Goal: Task Accomplishment & Management: Complete application form

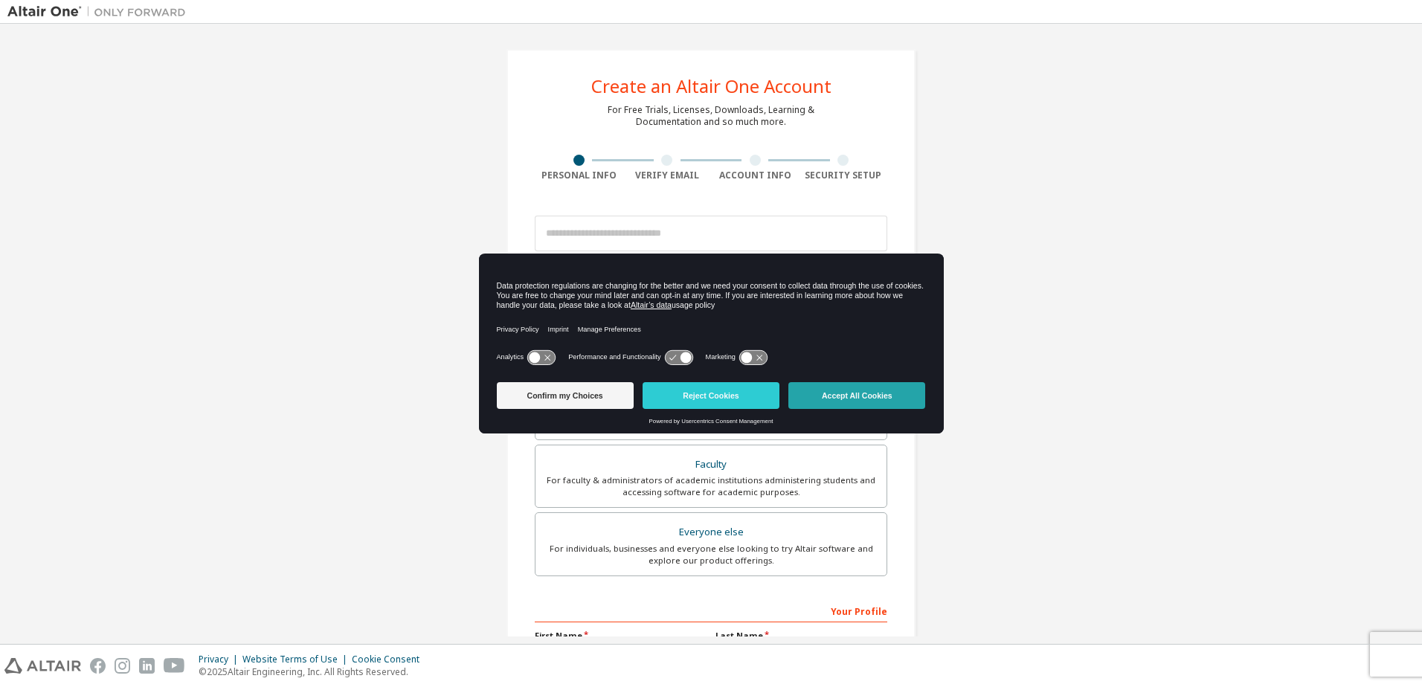
click at [844, 395] on button "Accept All Cookies" at bounding box center [856, 395] width 137 height 27
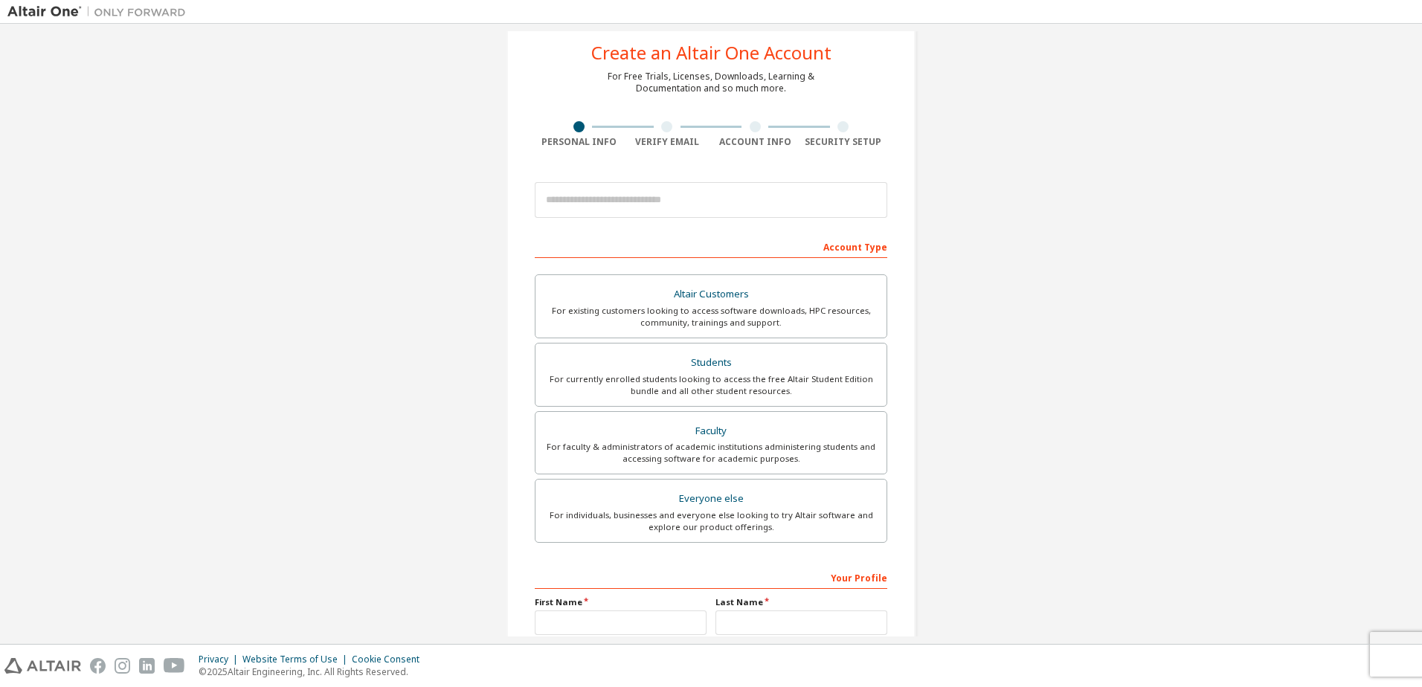
scroll to position [182, 0]
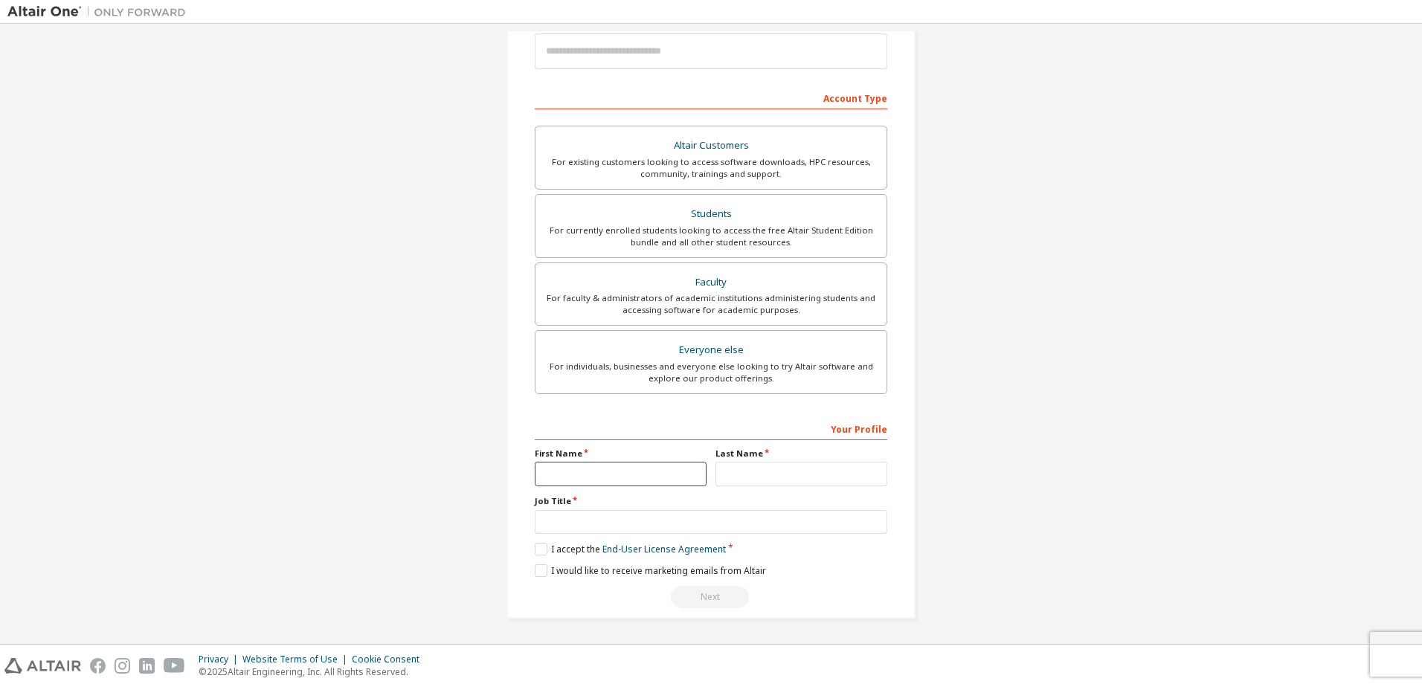
click at [553, 477] on input "text" at bounding box center [621, 474] width 172 height 25
type input "*"
type input "**"
click at [739, 482] on input "text" at bounding box center [801, 474] width 172 height 25
type input "**"
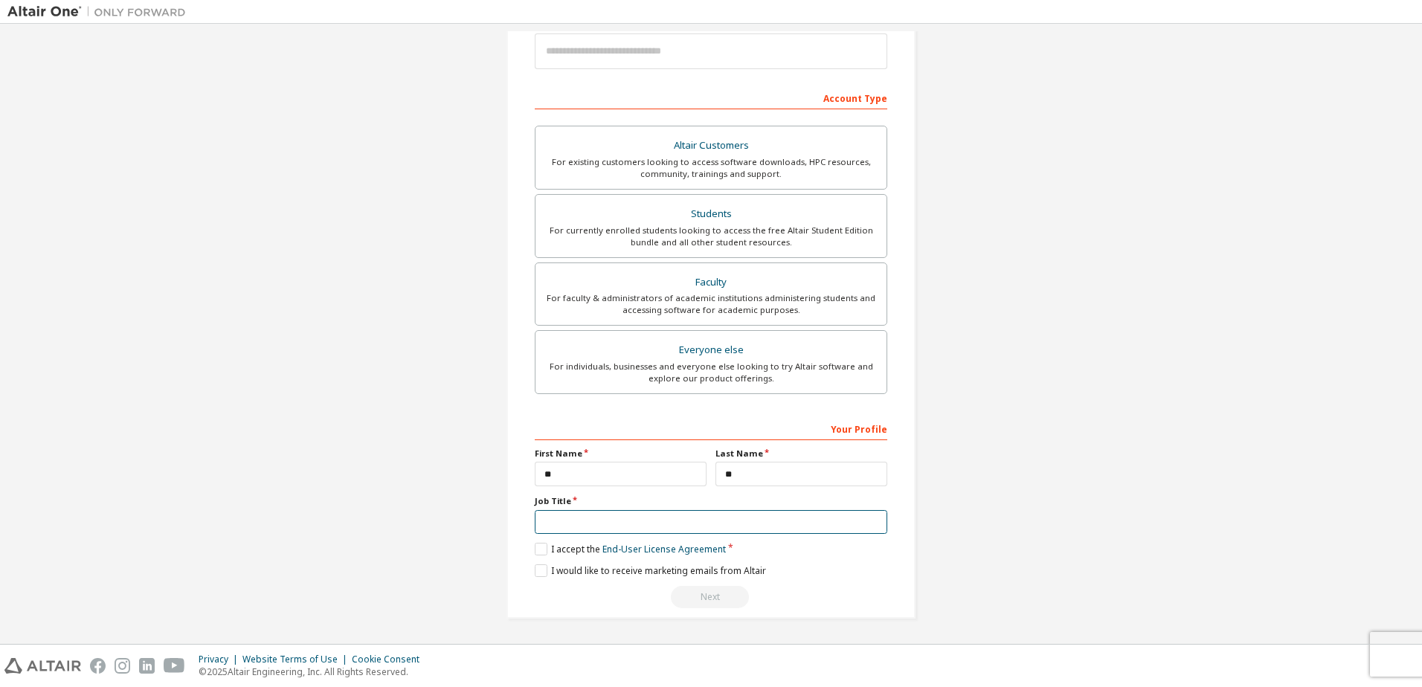
click at [611, 527] on input "text" at bounding box center [711, 522] width 353 height 25
click at [539, 550] on label "I accept the End-User License Agreement" at bounding box center [630, 549] width 191 height 13
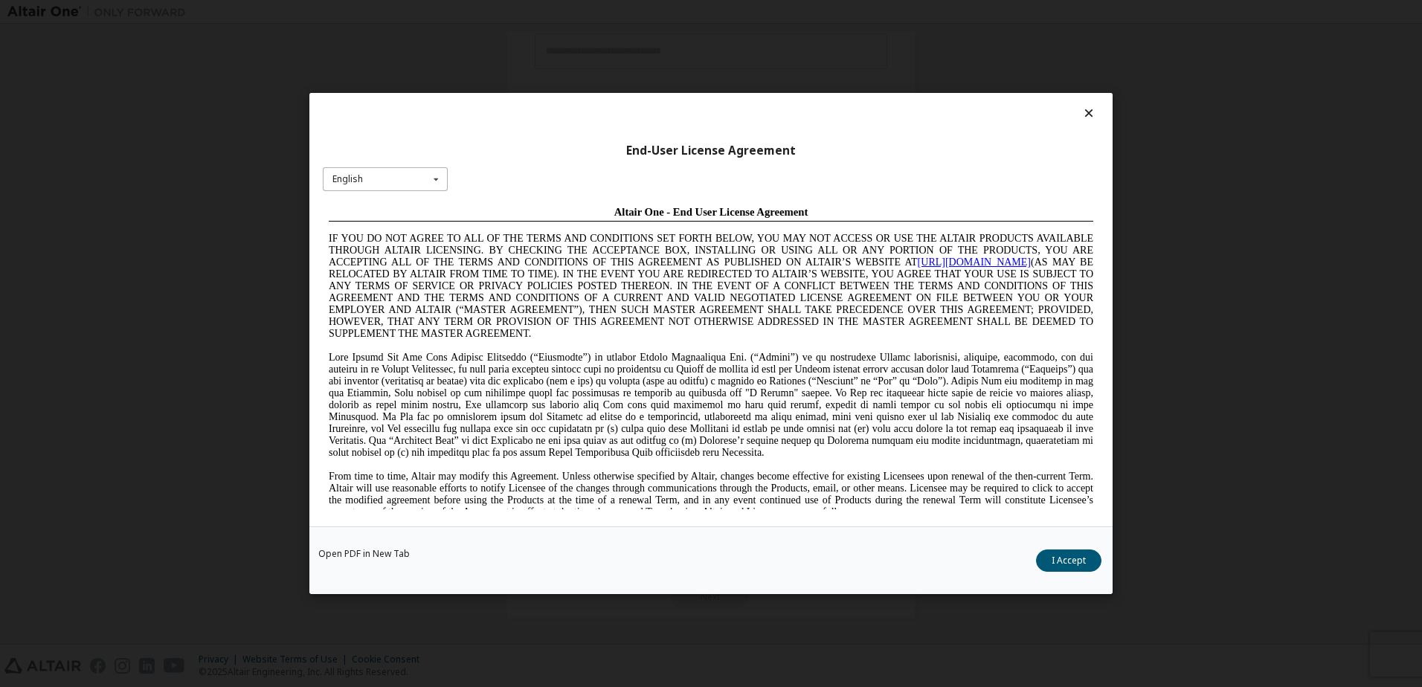
scroll to position [0, 0]
click at [434, 176] on icon at bounding box center [436, 179] width 19 height 23
click at [380, 297] on div "Japanese" at bounding box center [385, 298] width 123 height 24
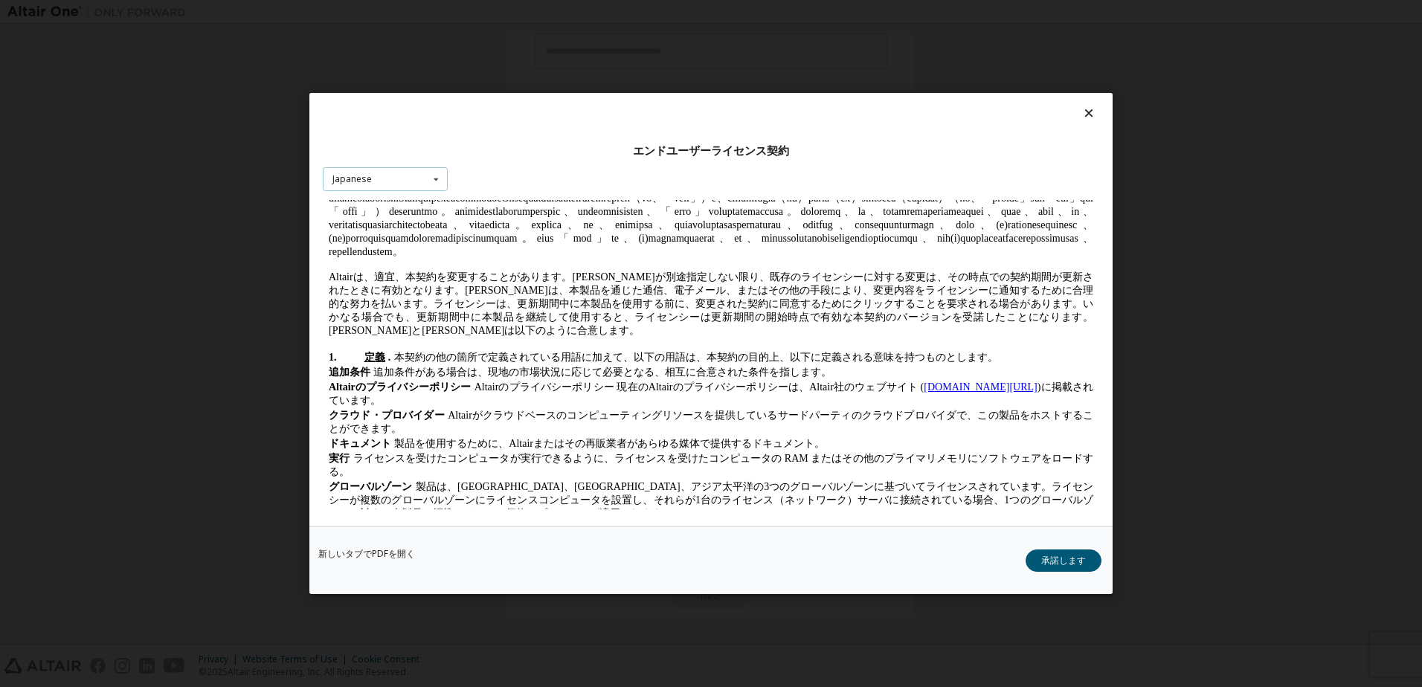
scroll to position [297, 0]
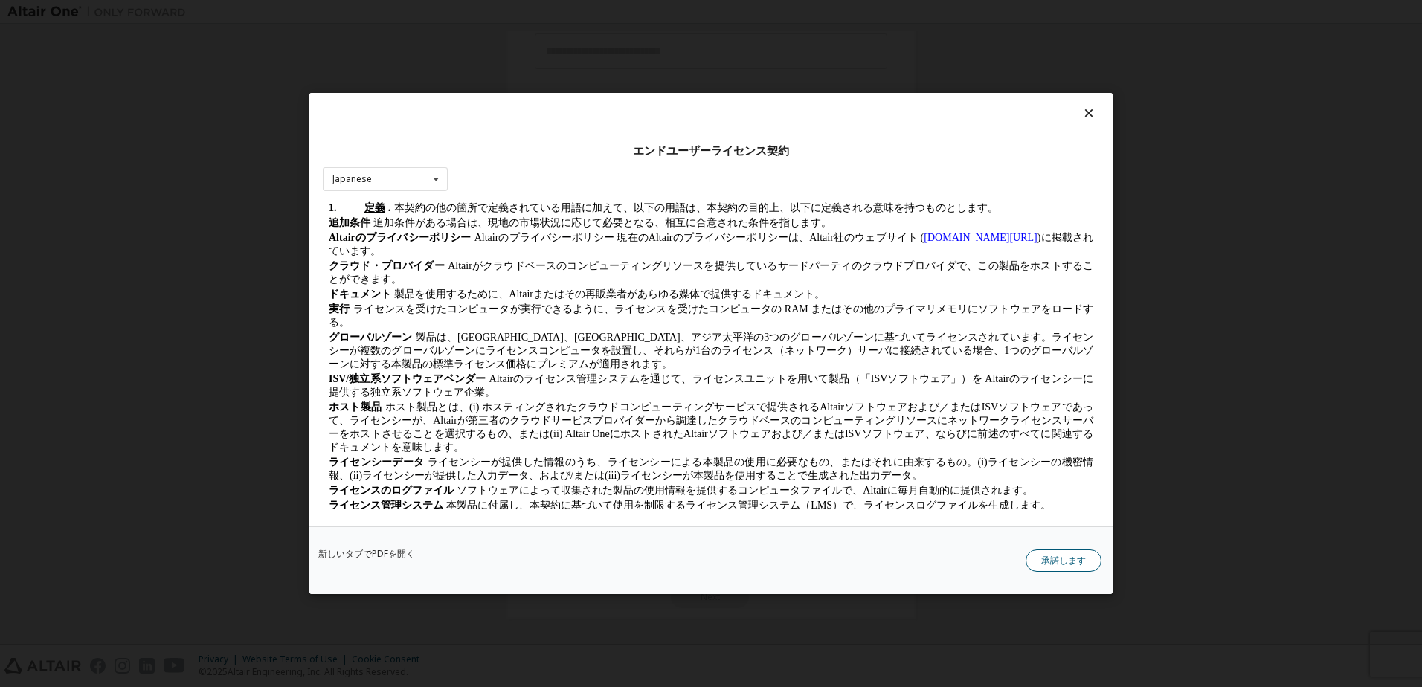
click at [1054, 559] on button "承諾します" at bounding box center [1064, 561] width 76 height 22
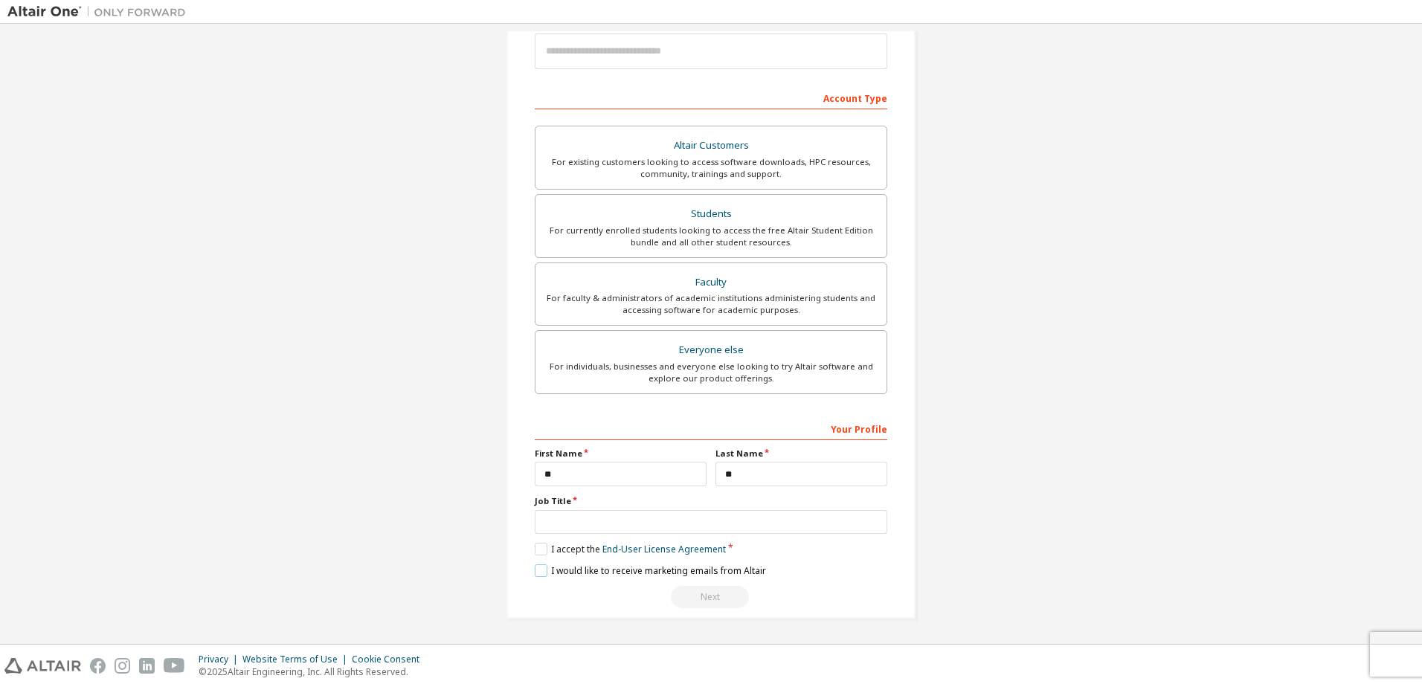
click at [537, 572] on label "I would like to receive marketing emails from Altair" at bounding box center [650, 570] width 231 height 13
click at [586, 524] on input "text" at bounding box center [711, 522] width 353 height 25
click at [586, 526] on input "text" at bounding box center [711, 522] width 353 height 25
type input "*"
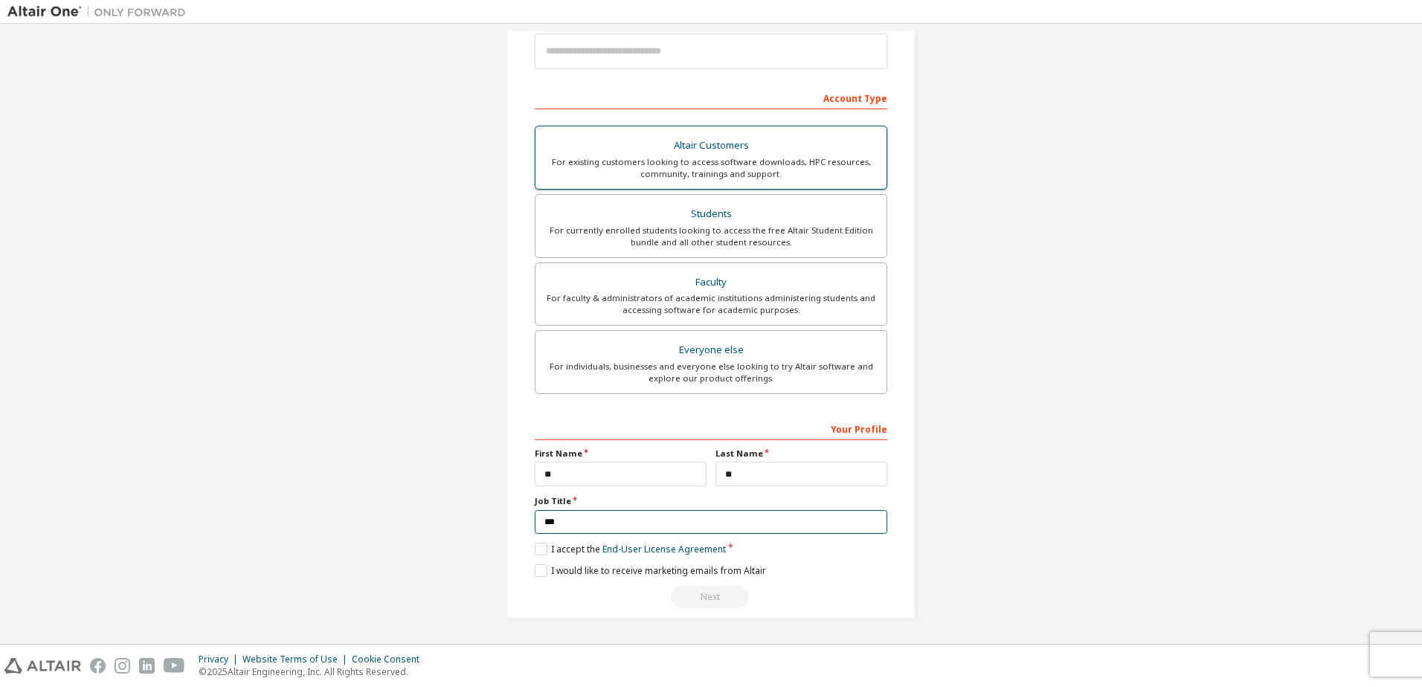
type input "***"
click at [699, 159] on div "For existing customers looking to access software downloads, HPC resources, com…" at bounding box center [710, 168] width 333 height 24
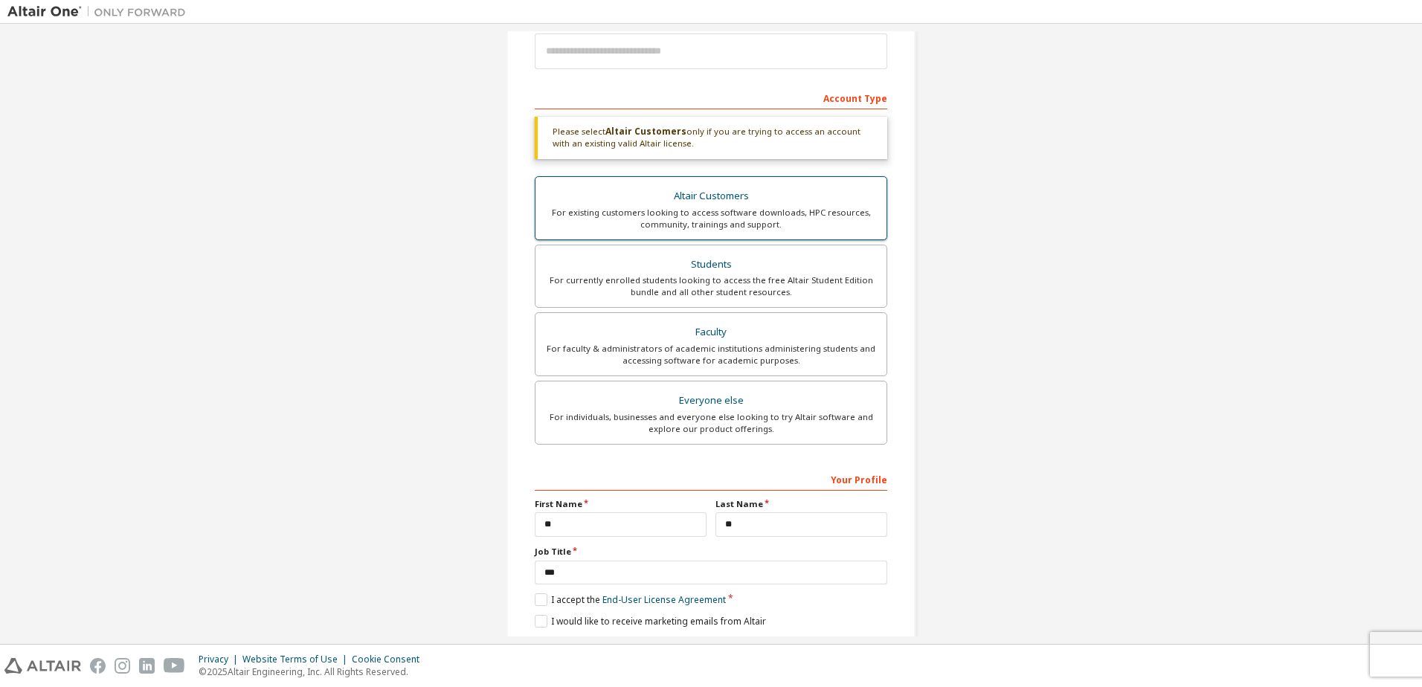
click at [694, 222] on div "For existing customers looking to access software downloads, HPC resources, com…" at bounding box center [710, 219] width 333 height 24
click at [706, 276] on div "For currently enrolled students looking to access the free Altair Student Editi…" at bounding box center [710, 286] width 333 height 24
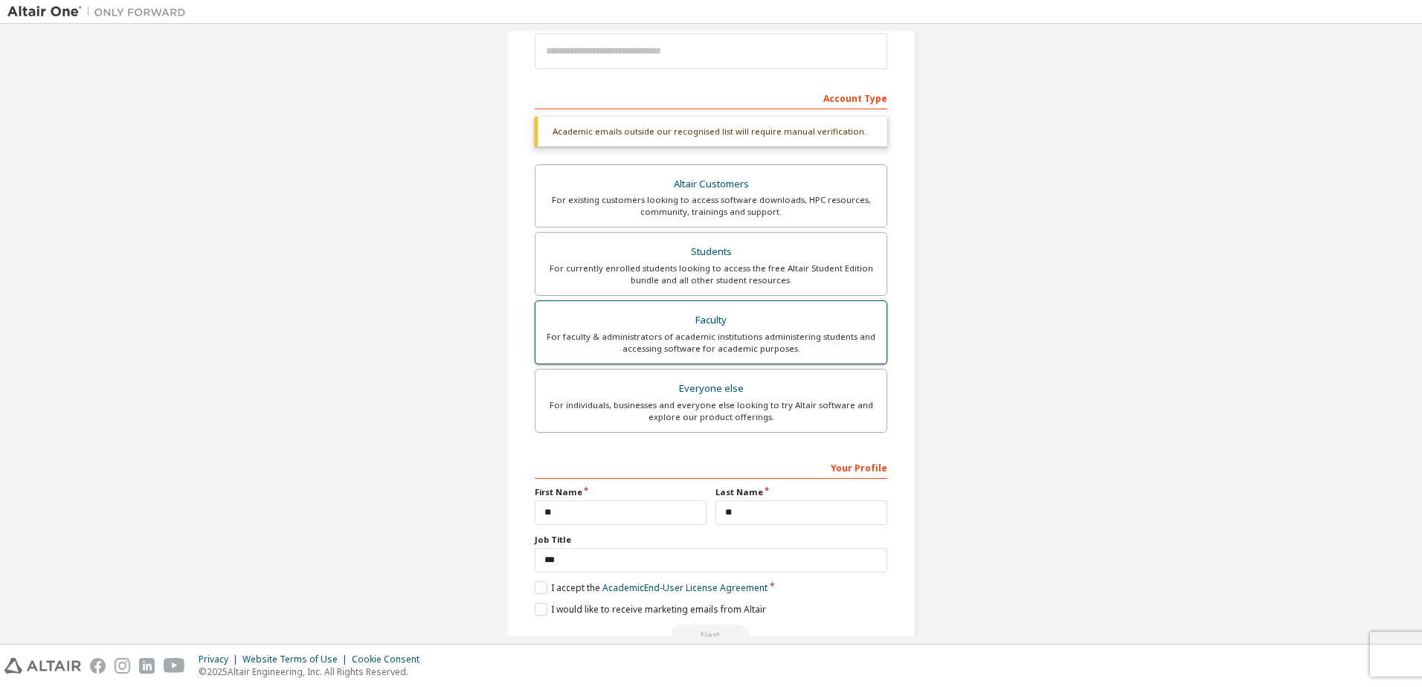
click at [713, 326] on div "Faculty" at bounding box center [710, 320] width 333 height 21
click at [711, 380] on div "Everyone else" at bounding box center [710, 389] width 333 height 21
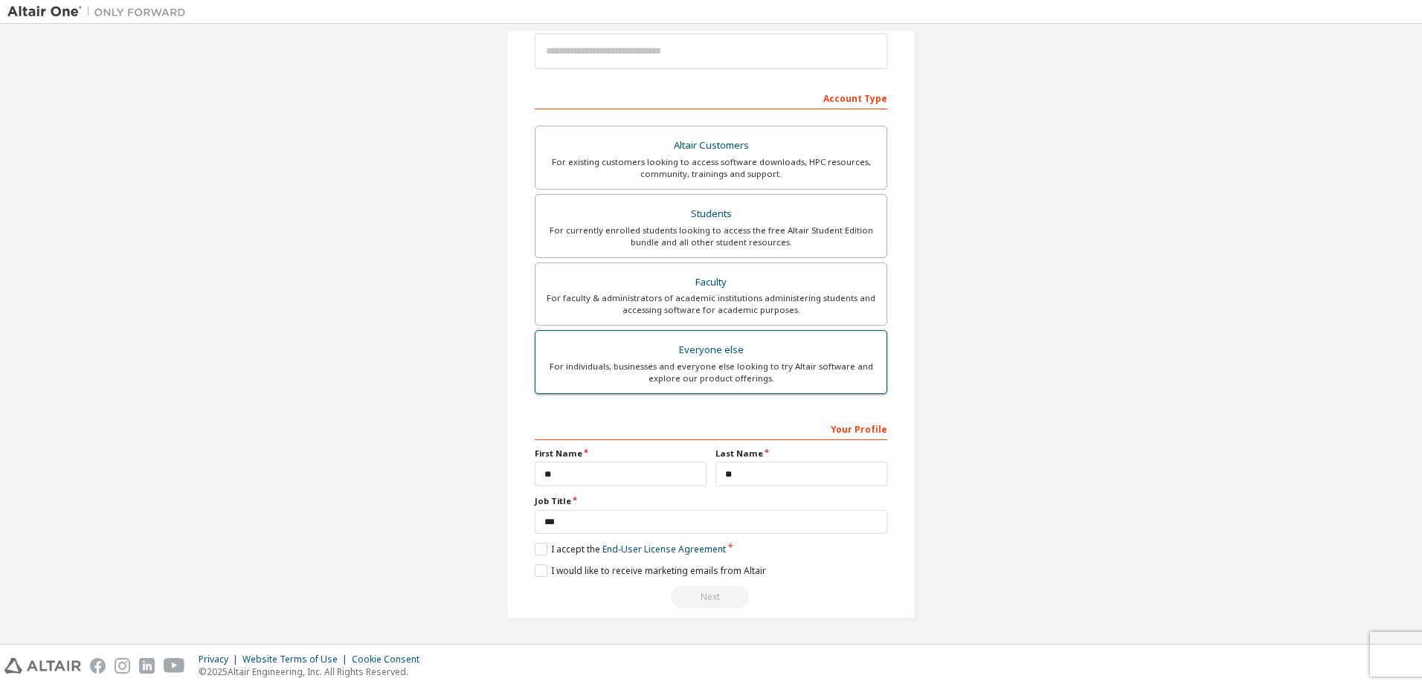
click at [712, 355] on div "Everyone else" at bounding box center [710, 350] width 333 height 21
click at [717, 295] on div "For faculty & administrators of academic institutions administering students an…" at bounding box center [710, 304] width 333 height 24
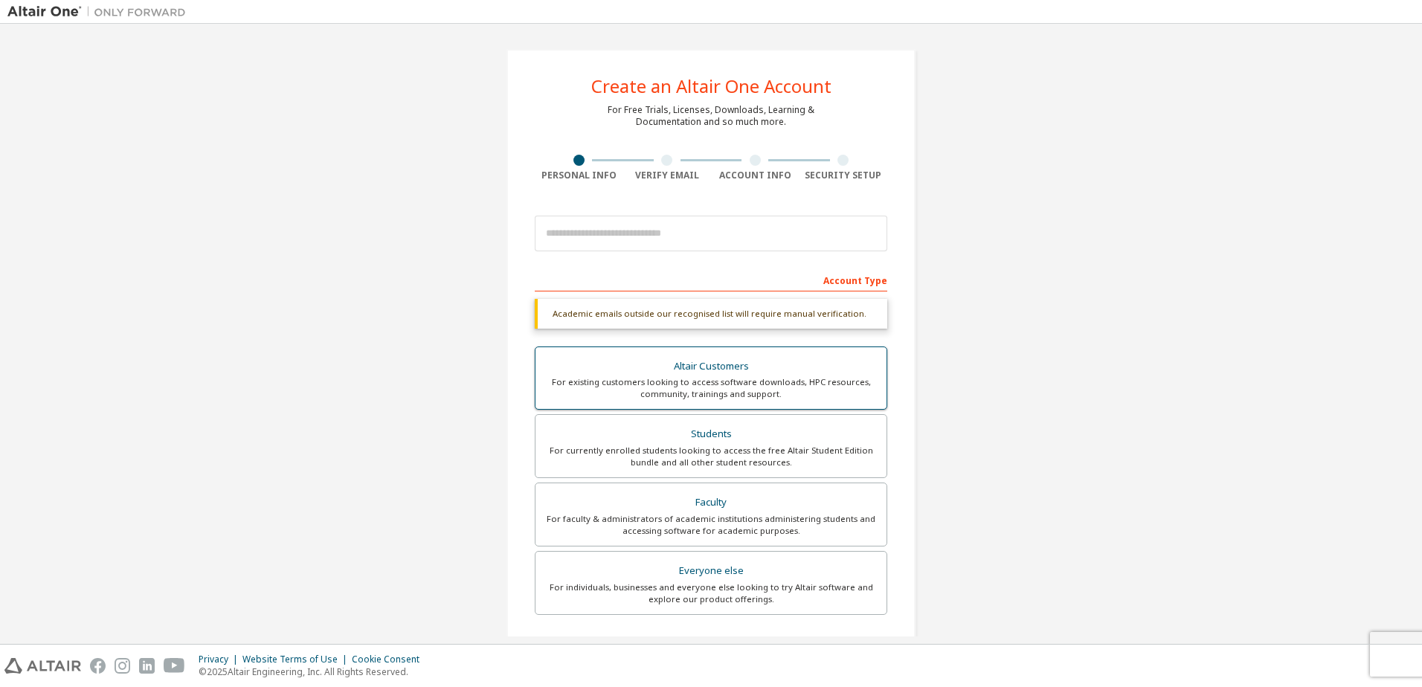
scroll to position [221, 0]
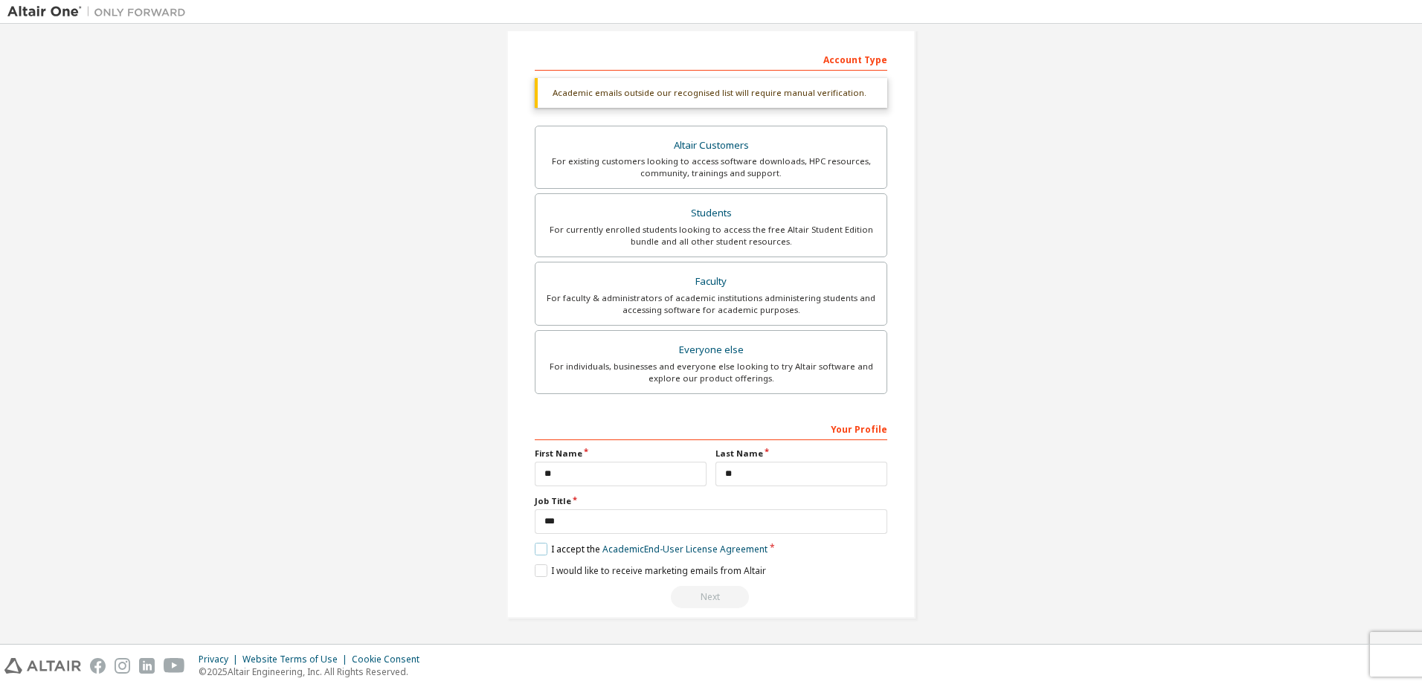
click at [537, 550] on label "I accept the Academic End-User License Agreement" at bounding box center [651, 549] width 233 height 13
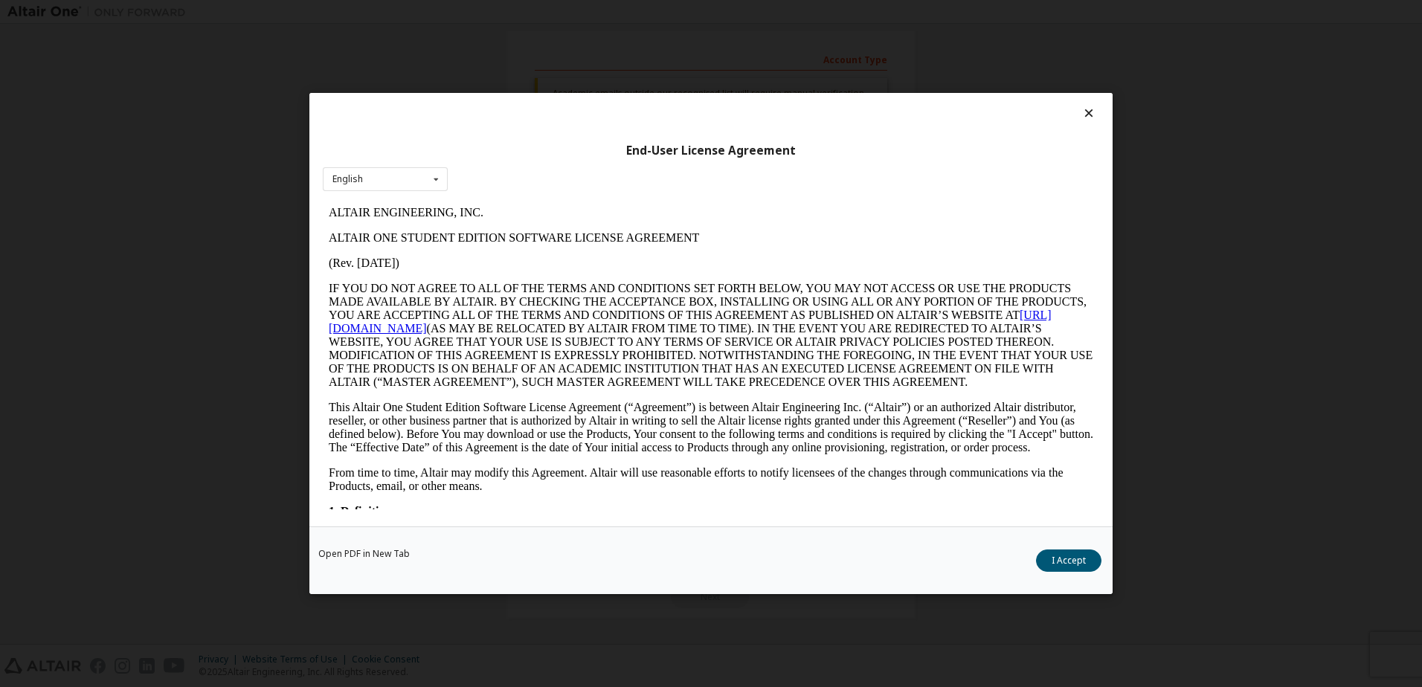
scroll to position [0, 0]
click at [403, 187] on div "English English" at bounding box center [385, 179] width 125 height 25
click at [425, 187] on div "English English" at bounding box center [385, 179] width 125 height 25
click at [439, 183] on icon at bounding box center [436, 179] width 19 height 23
click at [438, 179] on icon at bounding box center [436, 179] width 19 height 23
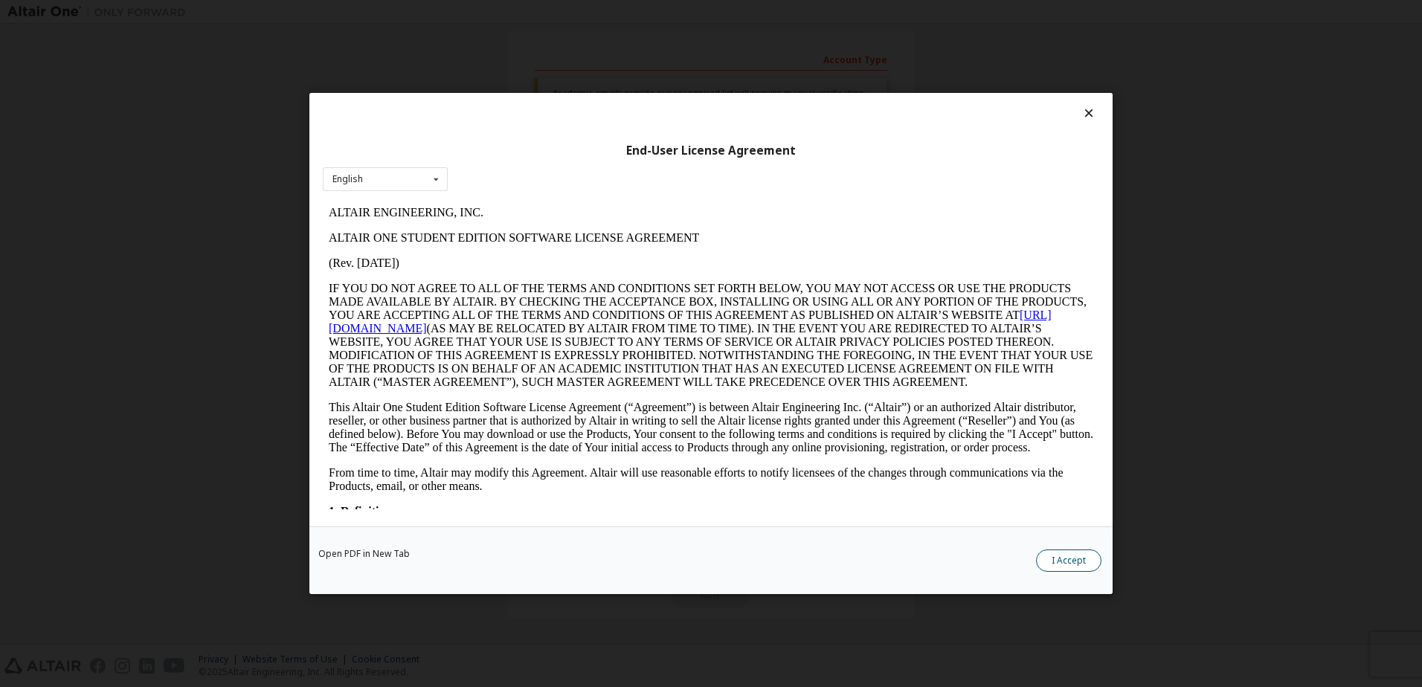
click at [1058, 556] on button "I Accept" at bounding box center [1068, 561] width 65 height 22
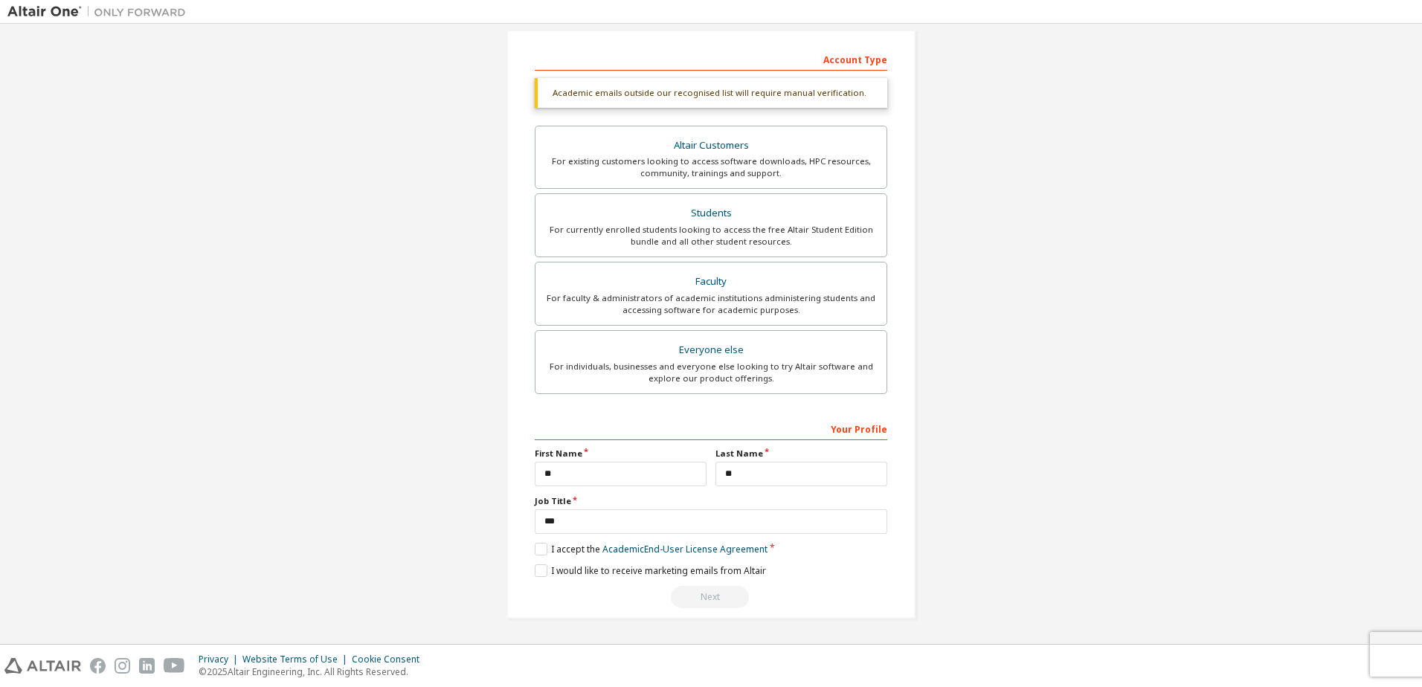
click at [706, 597] on div "Next" at bounding box center [711, 597] width 353 height 22
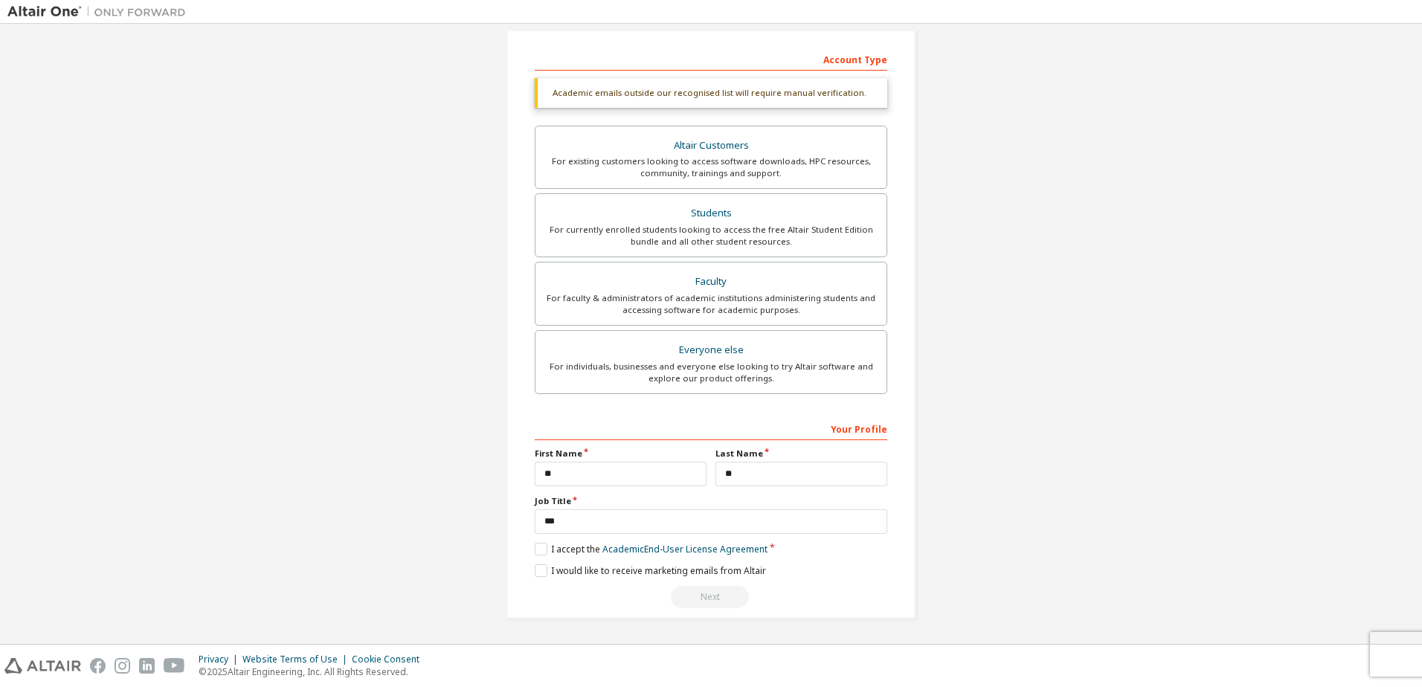
click at [706, 597] on div "Next" at bounding box center [711, 597] width 353 height 22
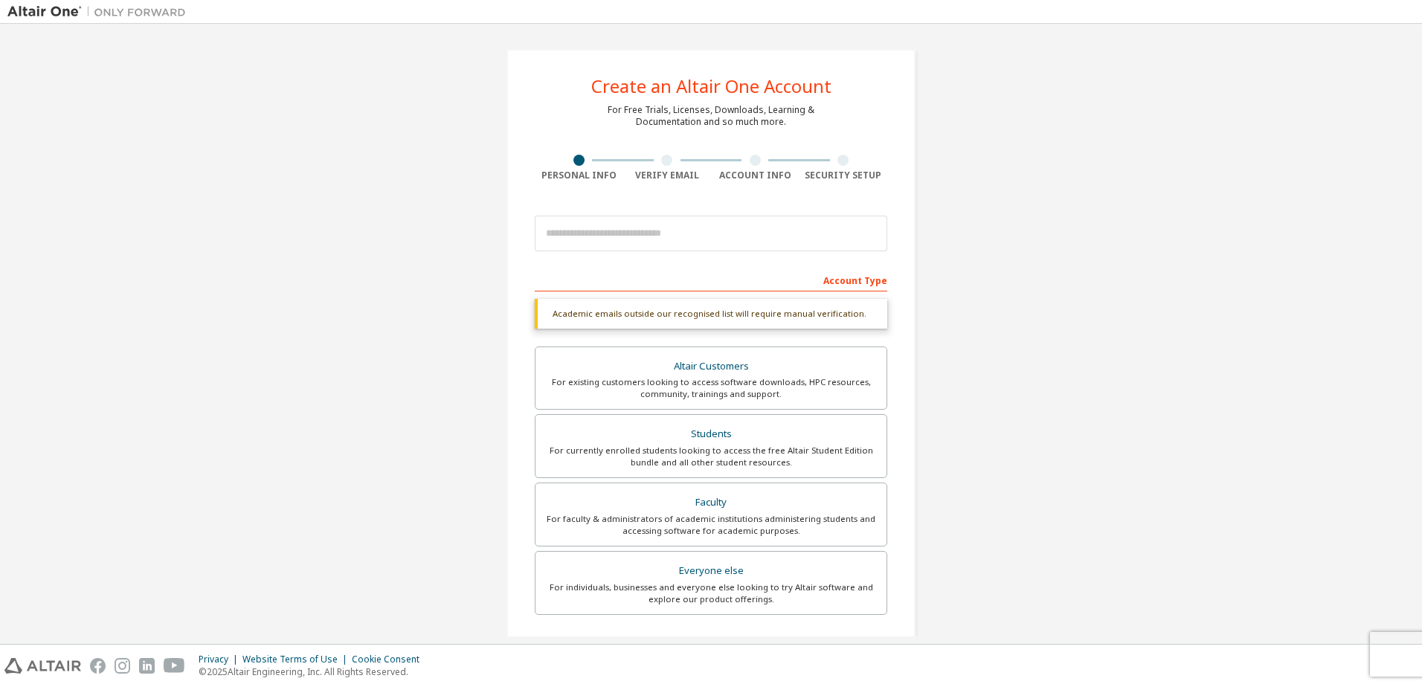
click at [811, 320] on div "Academic emails outside our recognised list will require manual verification." at bounding box center [711, 314] width 353 height 30
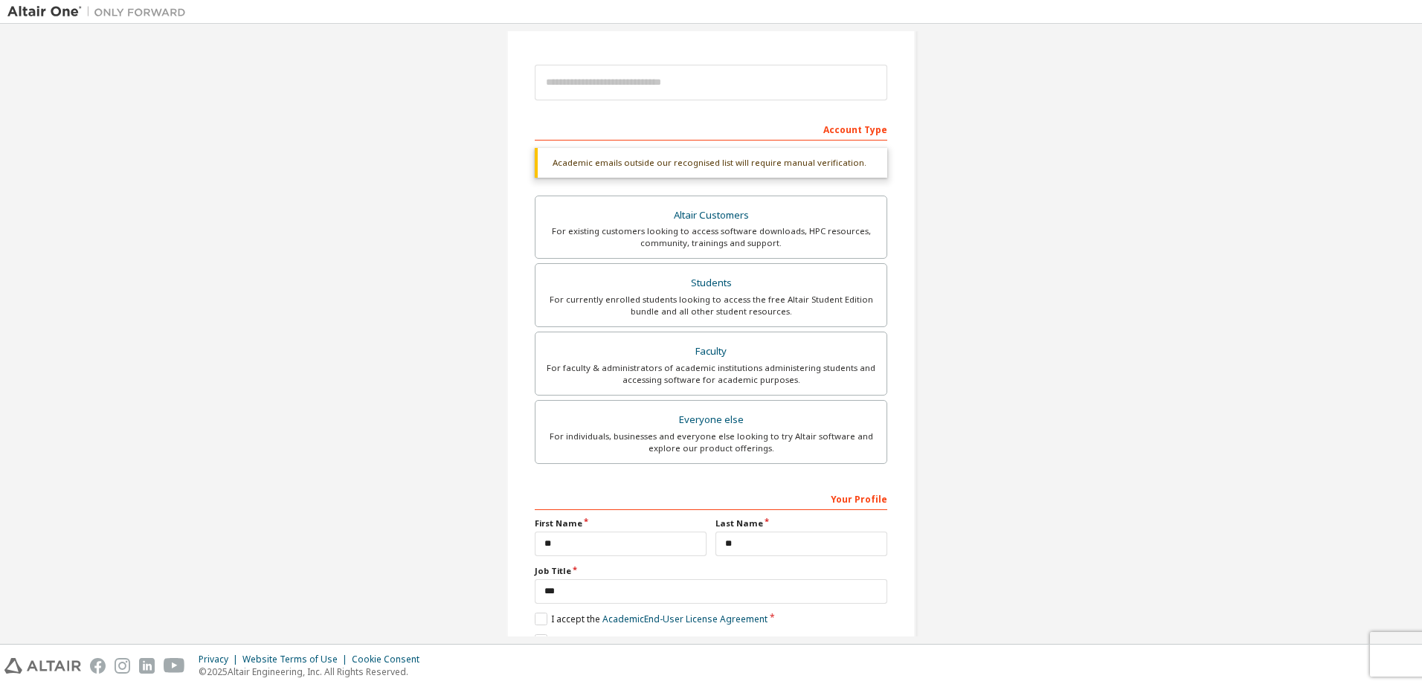
scroll to position [221, 0]
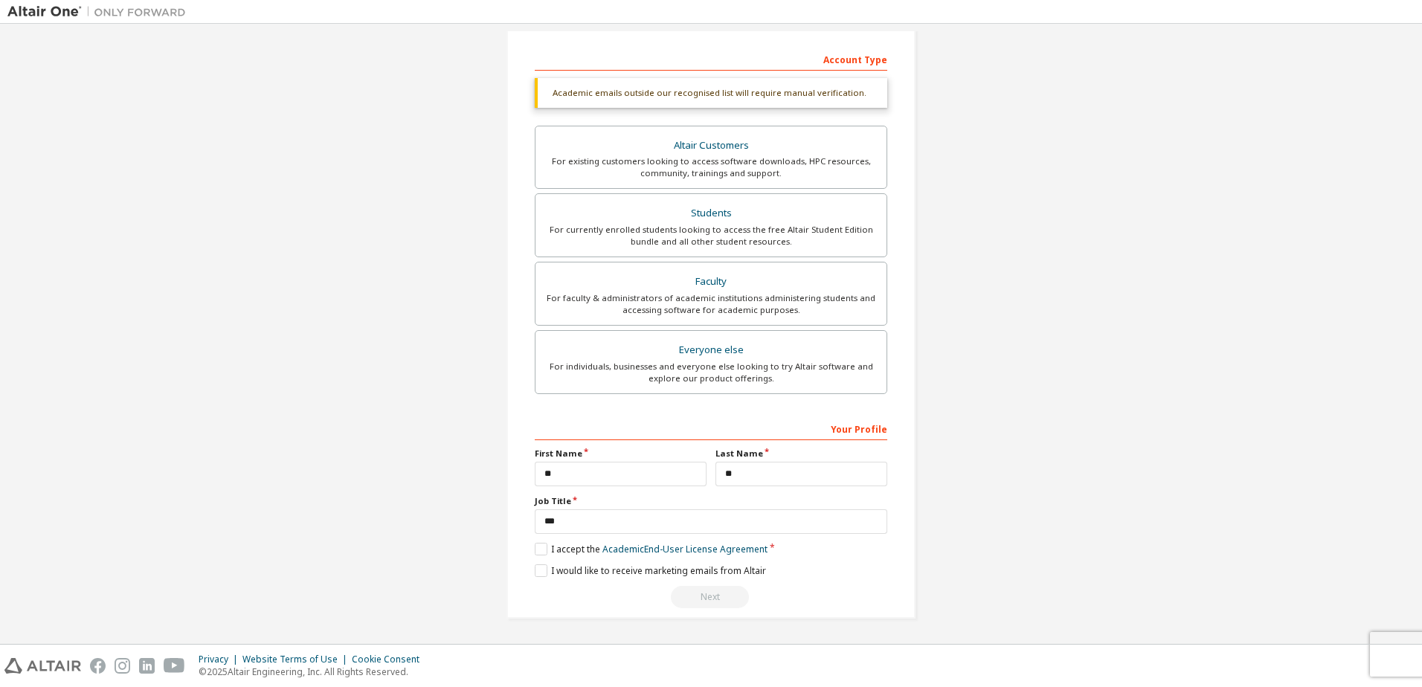
click at [692, 598] on div "Next" at bounding box center [711, 597] width 353 height 22
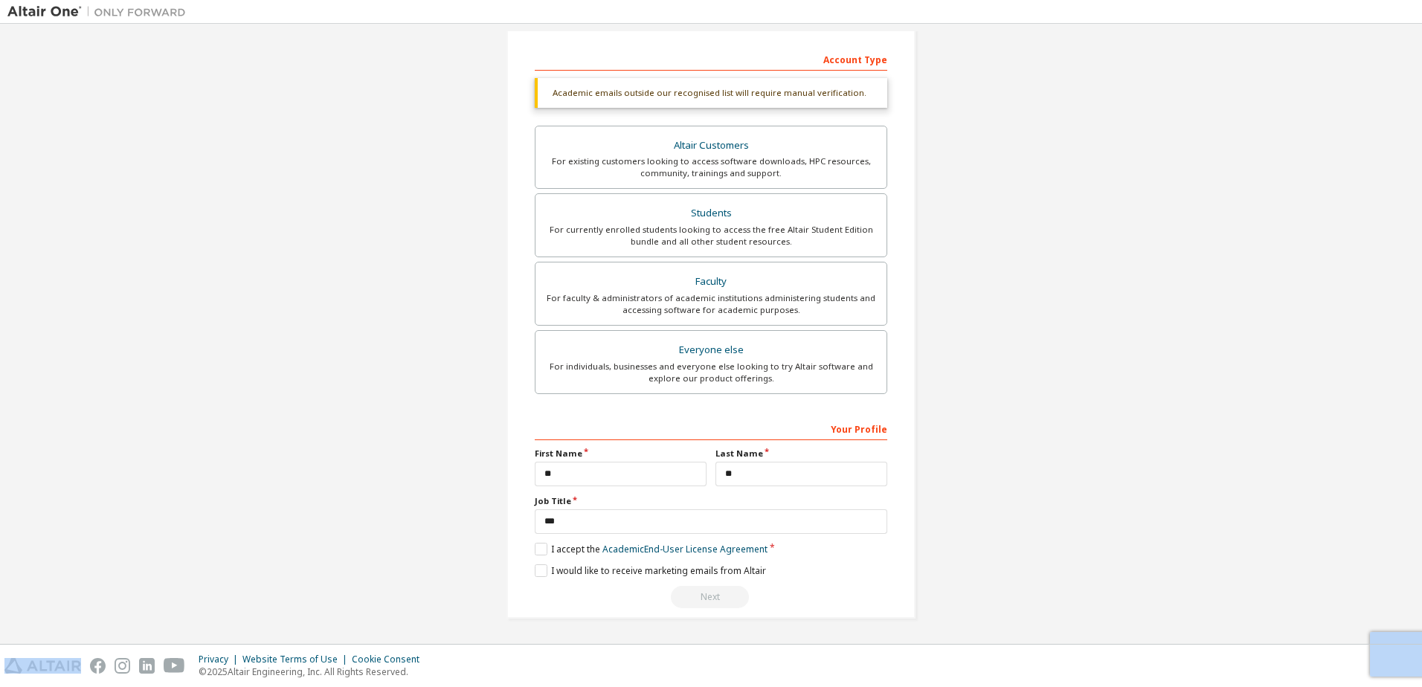
click at [692, 598] on div "Next" at bounding box center [711, 597] width 353 height 22
click at [535, 572] on label "I would like to receive marketing emails from Altair" at bounding box center [650, 570] width 231 height 13
click at [536, 573] on label "I would like to receive marketing emails from Altair" at bounding box center [650, 570] width 231 height 13
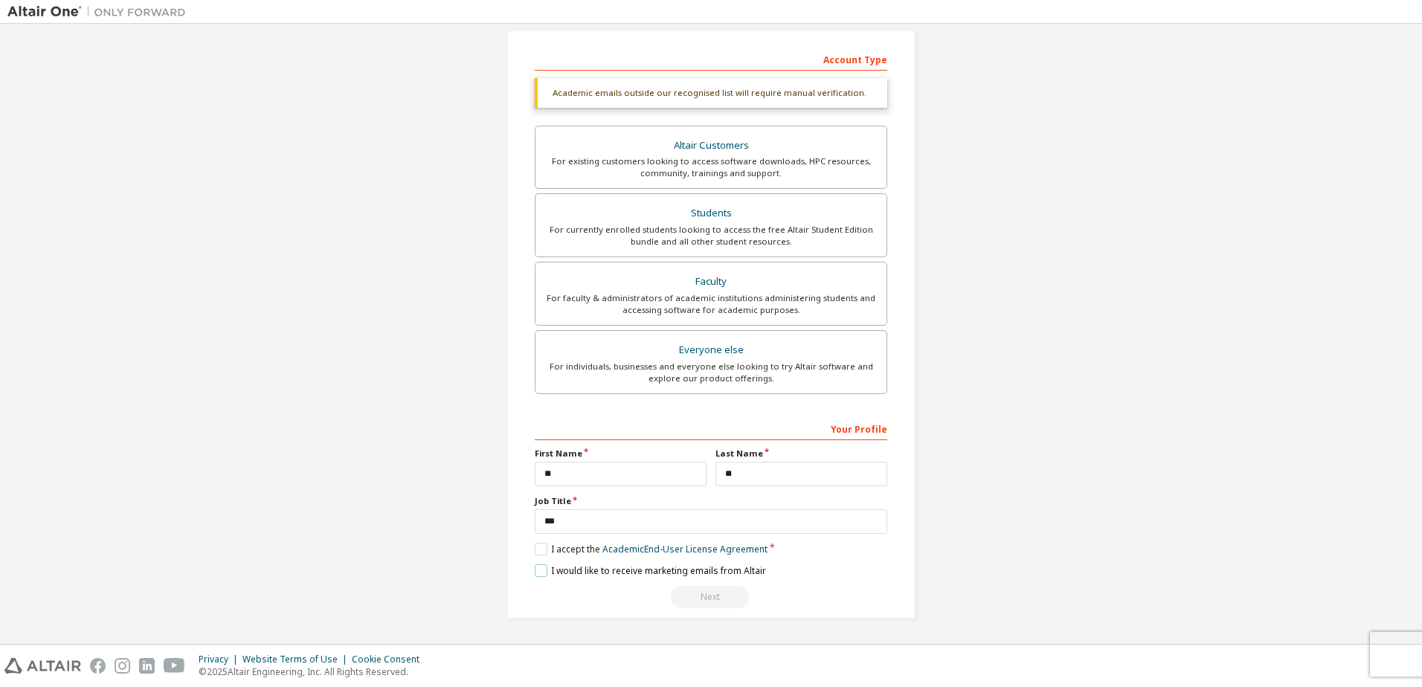
scroll to position [0, 0]
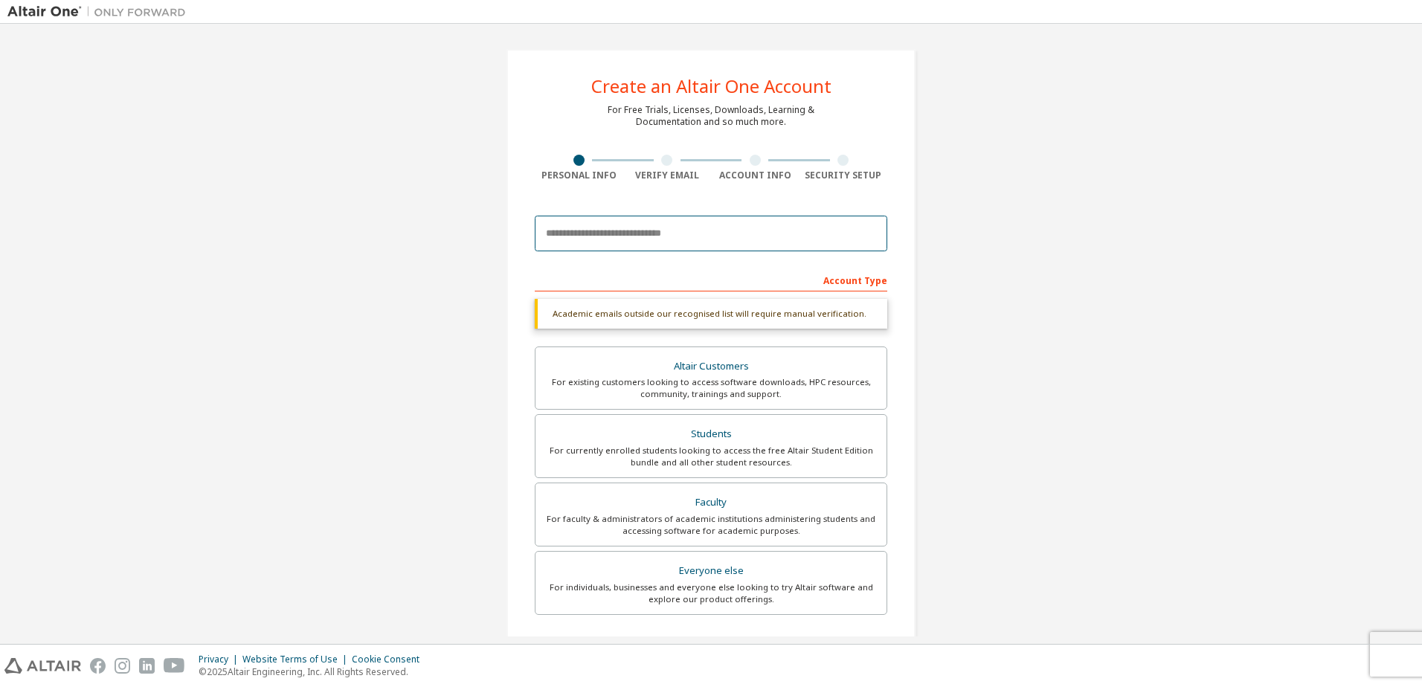
click at [617, 250] on input "email" at bounding box center [711, 234] width 353 height 36
type input "**********"
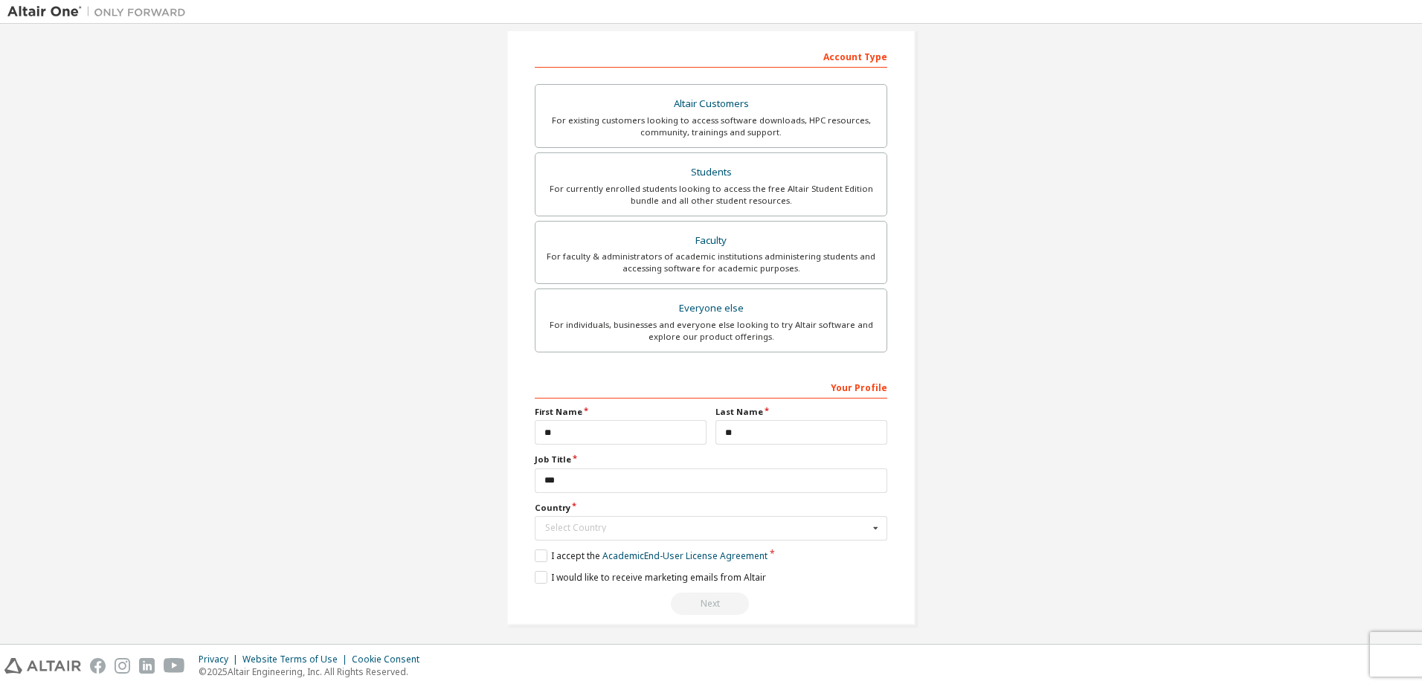
scroll to position [277, 0]
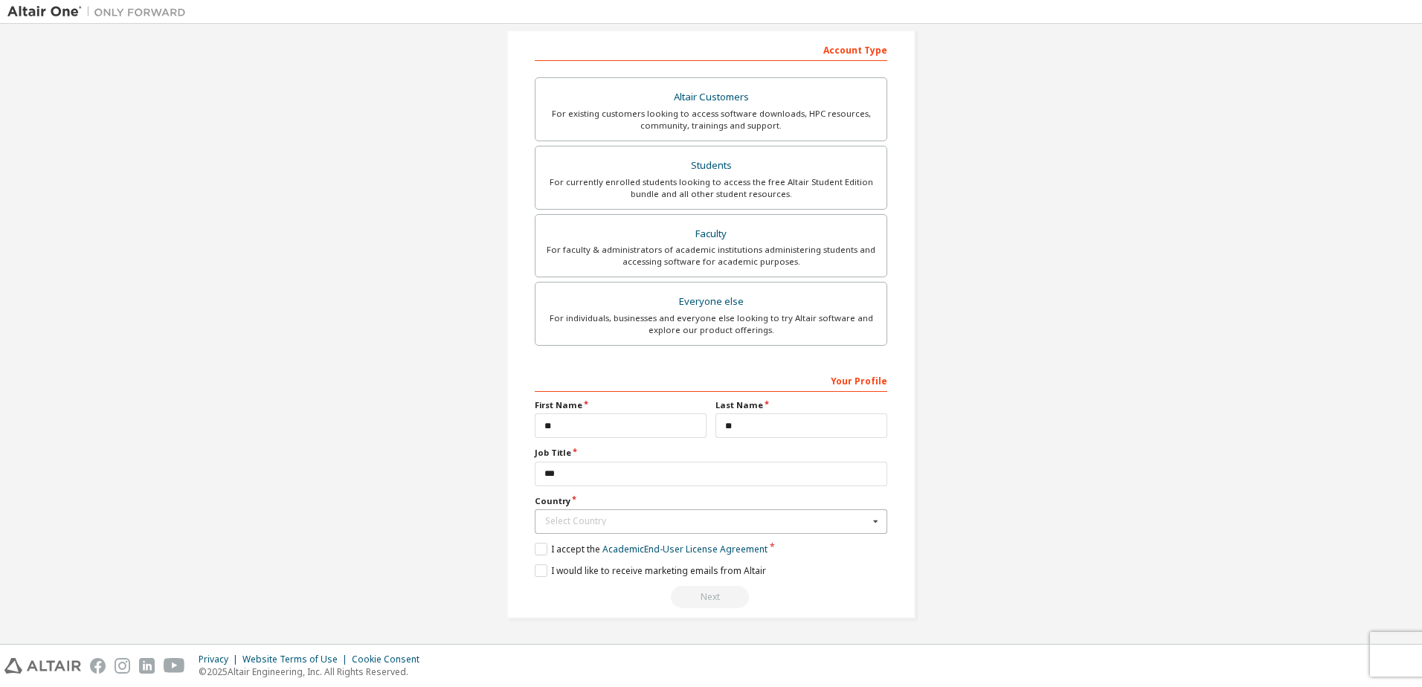
click at [643, 525] on div "Select Country" at bounding box center [707, 521] width 324 height 9
click at [605, 542] on div "Japan" at bounding box center [710, 536] width 351 height 24
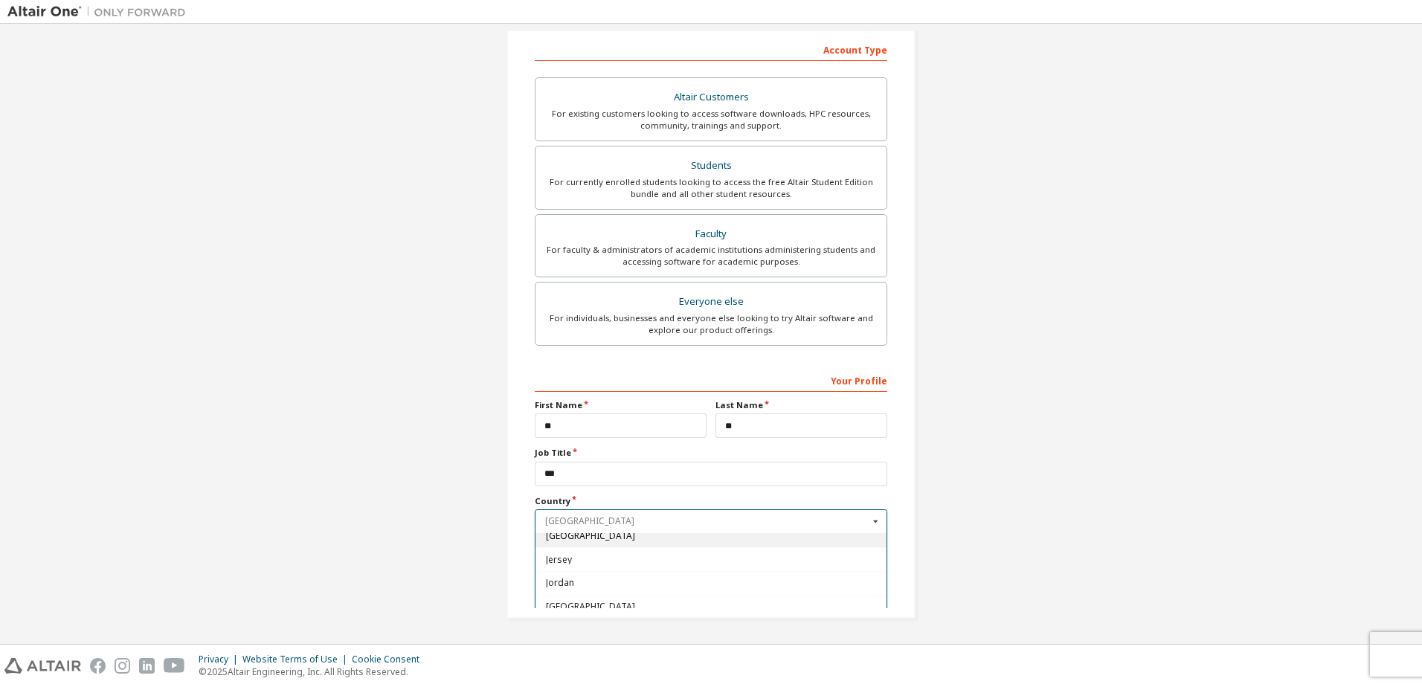
type input "***"
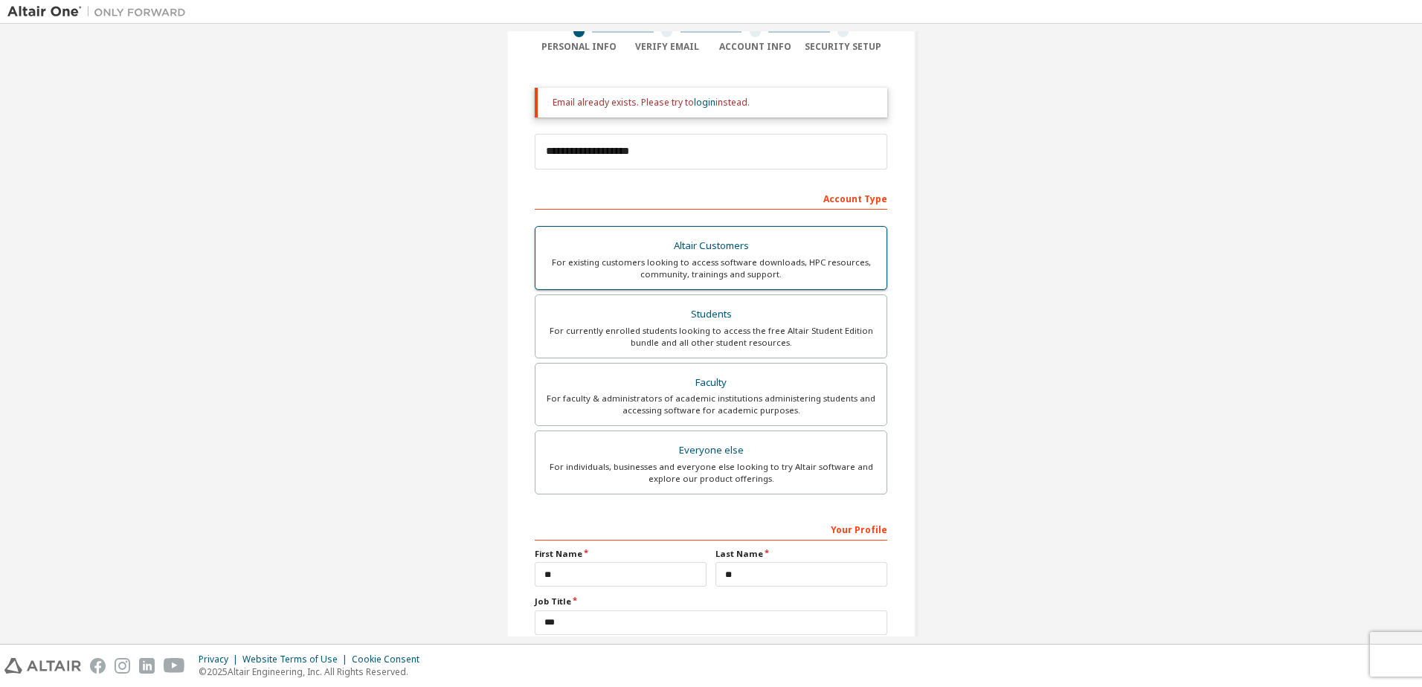
scroll to position [277, 0]
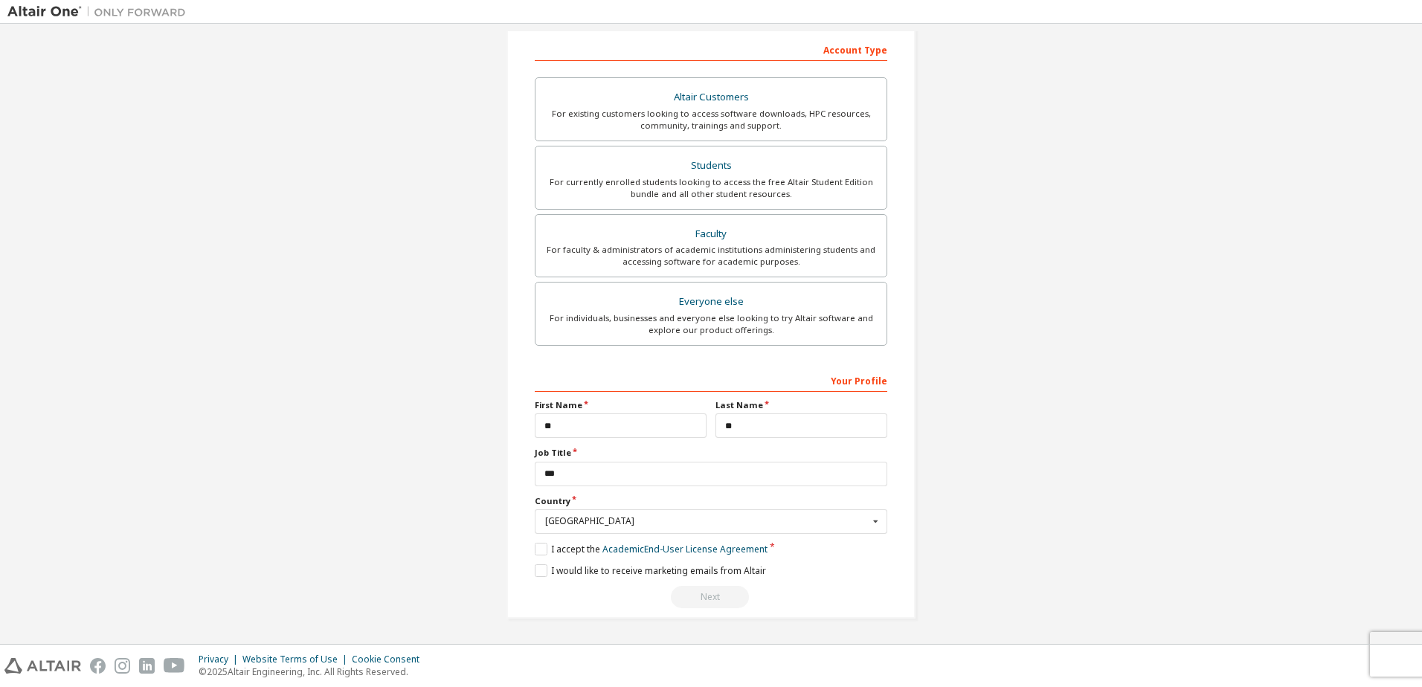
click at [706, 597] on div "Next" at bounding box center [711, 597] width 353 height 22
click at [703, 303] on div "Everyone else" at bounding box center [710, 302] width 333 height 21
click at [695, 248] on div "For faculty & administrators of academic institutions administering students an…" at bounding box center [710, 256] width 333 height 24
click at [687, 202] on label "Students For currently enrolled students looking to access the free Altair Stud…" at bounding box center [711, 178] width 353 height 64
click at [702, 122] on div "For existing customers looking to access software downloads, HPC resources, com…" at bounding box center [710, 120] width 333 height 24
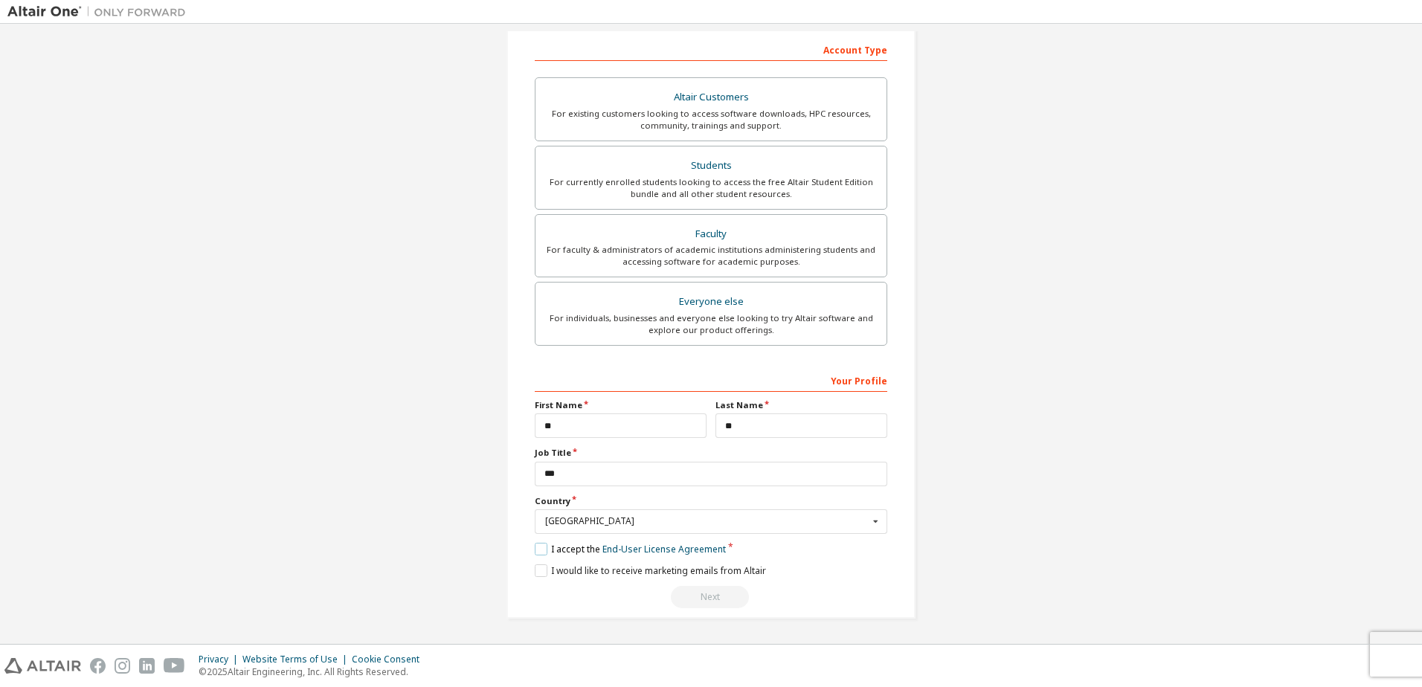
click at [538, 555] on label "I accept the End-User License Agreement" at bounding box center [630, 549] width 191 height 13
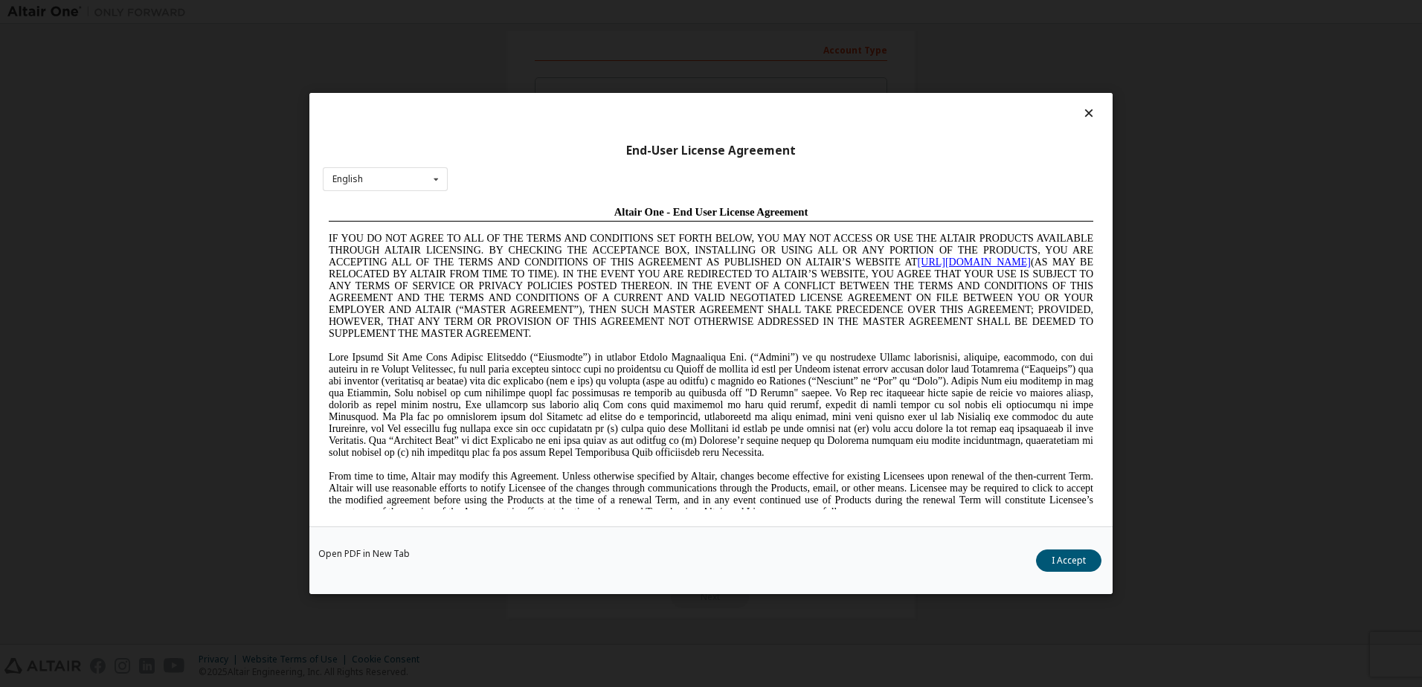
scroll to position [0, 0]
click at [431, 182] on icon at bounding box center [436, 179] width 19 height 23
click at [399, 269] on div "Japanese" at bounding box center [385, 274] width 123 height 24
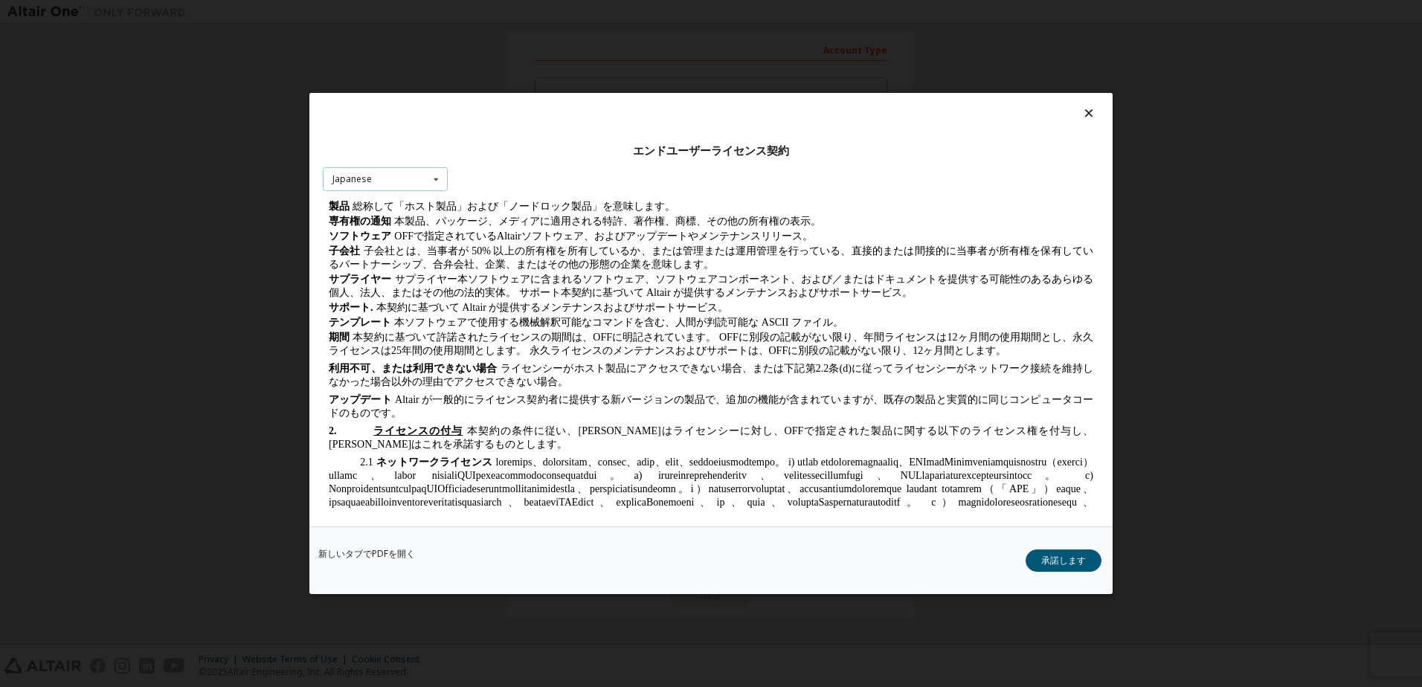
scroll to position [1041, 0]
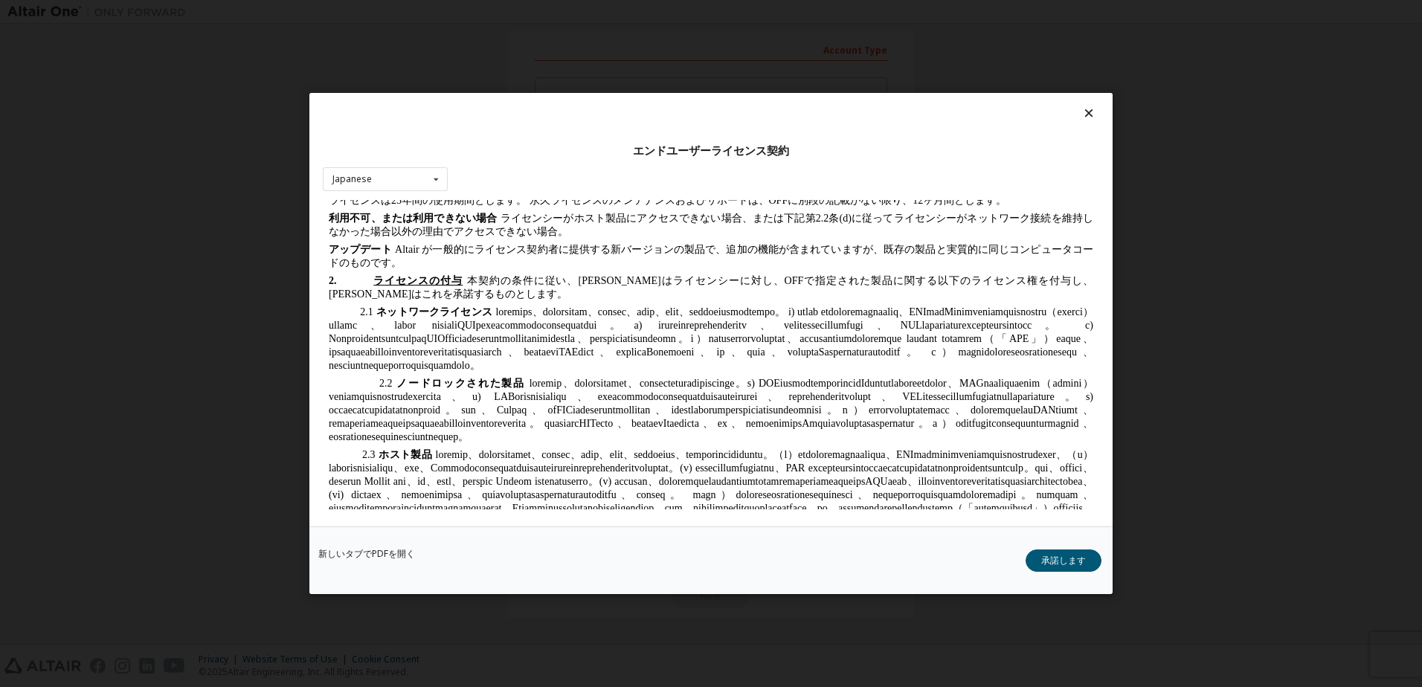
click at [1058, 567] on button "承諾します" at bounding box center [1064, 561] width 76 height 22
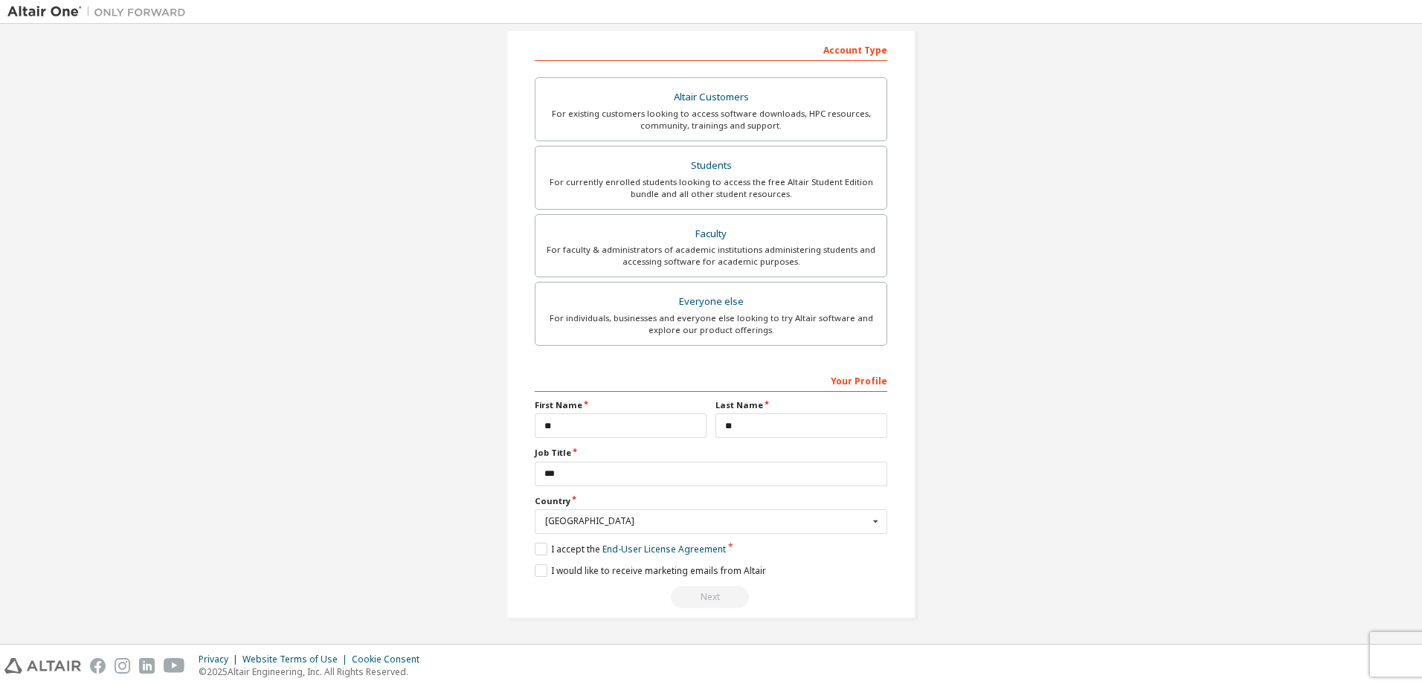
click at [714, 600] on div "Next" at bounding box center [711, 597] width 353 height 22
click at [540, 570] on label "I would like to receive marketing emails from Altair" at bounding box center [650, 570] width 231 height 13
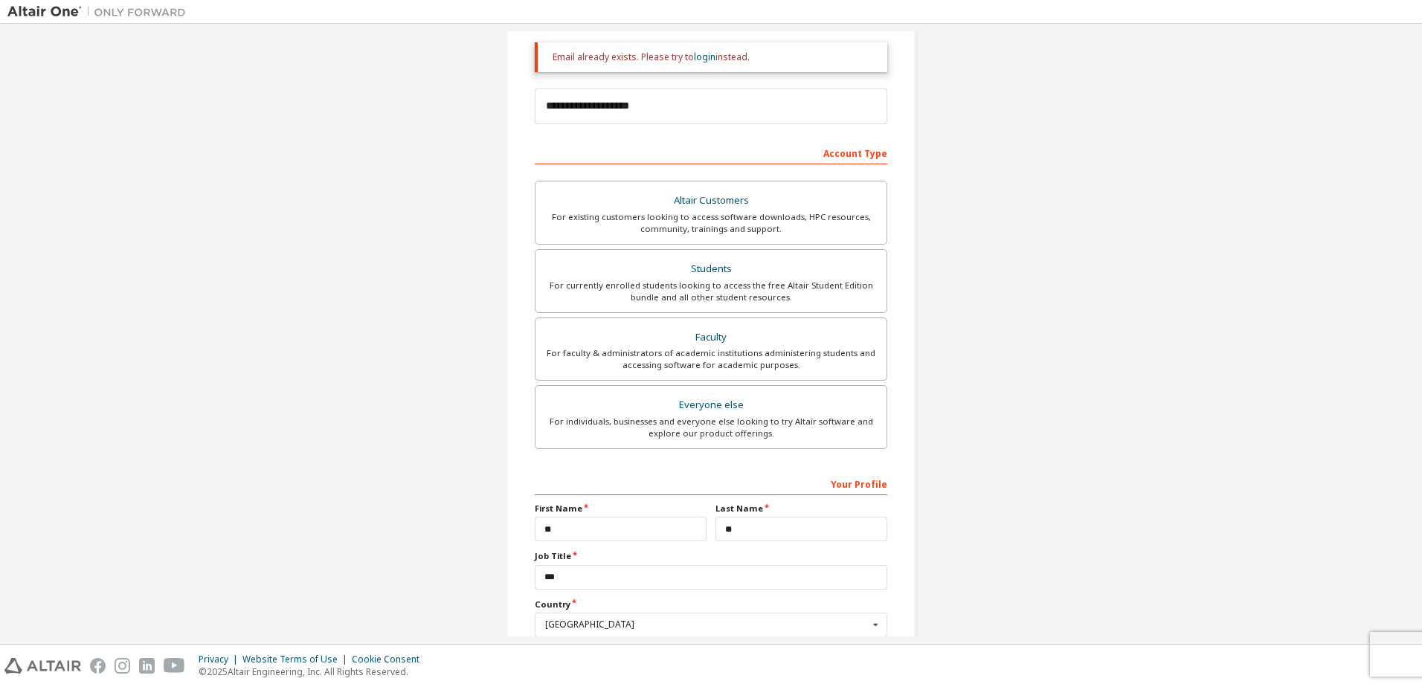
scroll to position [0, 0]
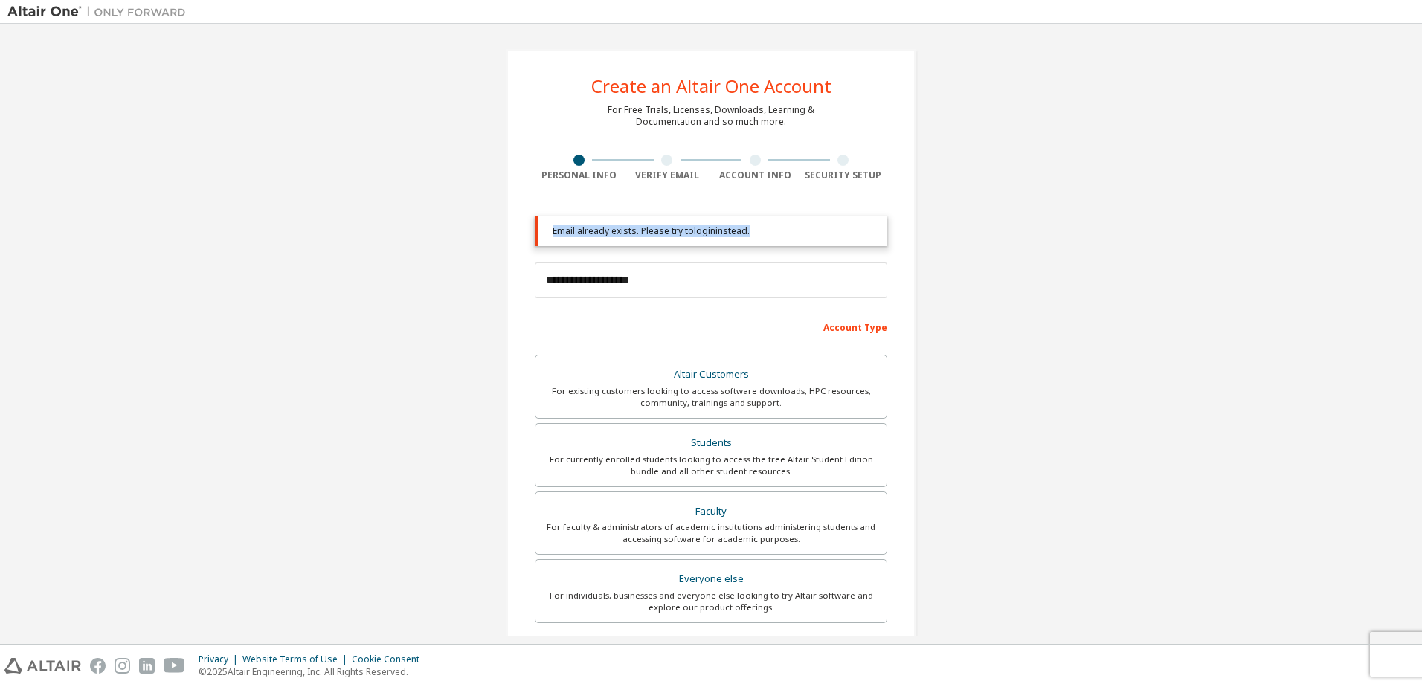
drag, startPoint x: 545, startPoint y: 233, endPoint x: 742, endPoint y: 233, distance: 197.1
click at [742, 233] on div "Email already exists. Please try to login instead." at bounding box center [711, 231] width 353 height 30
copy div "Email already exists. Please try to login instead"
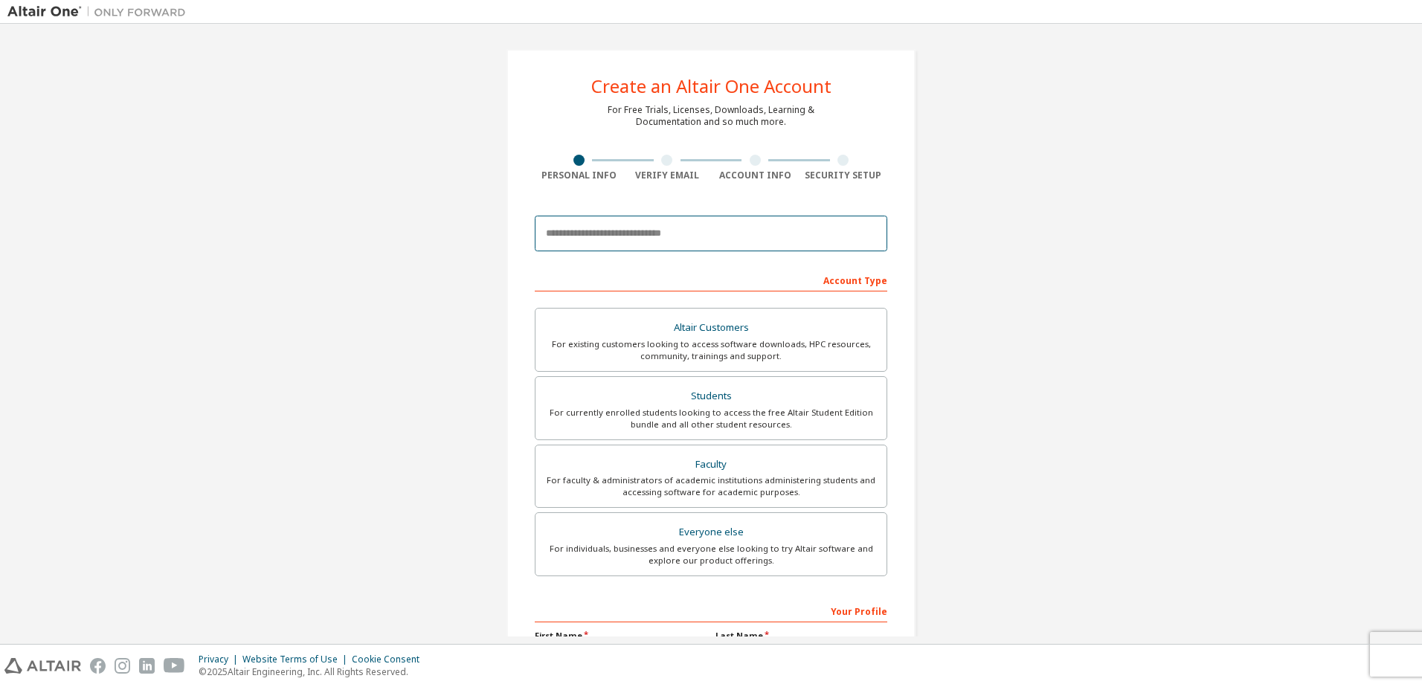
click at [677, 234] on input "email" at bounding box center [711, 234] width 353 height 36
type input "**********"
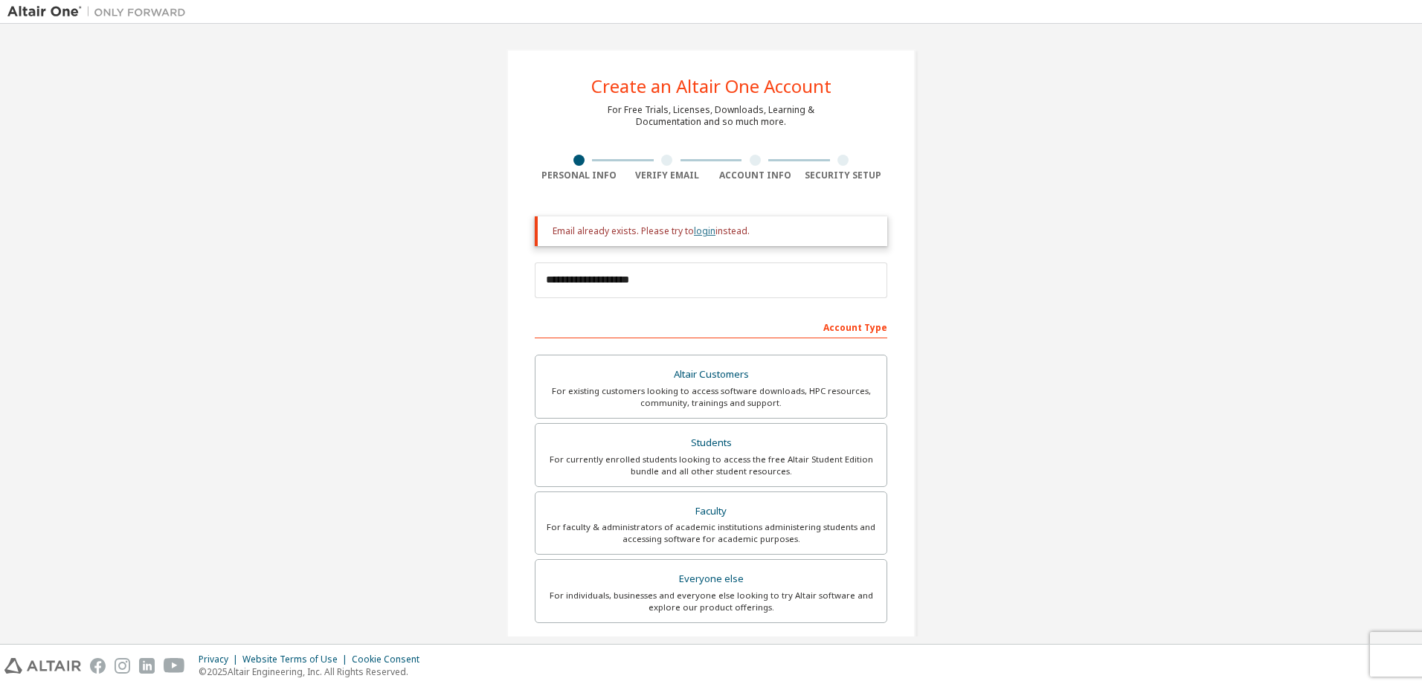
click at [706, 228] on link "login" at bounding box center [705, 231] width 22 height 13
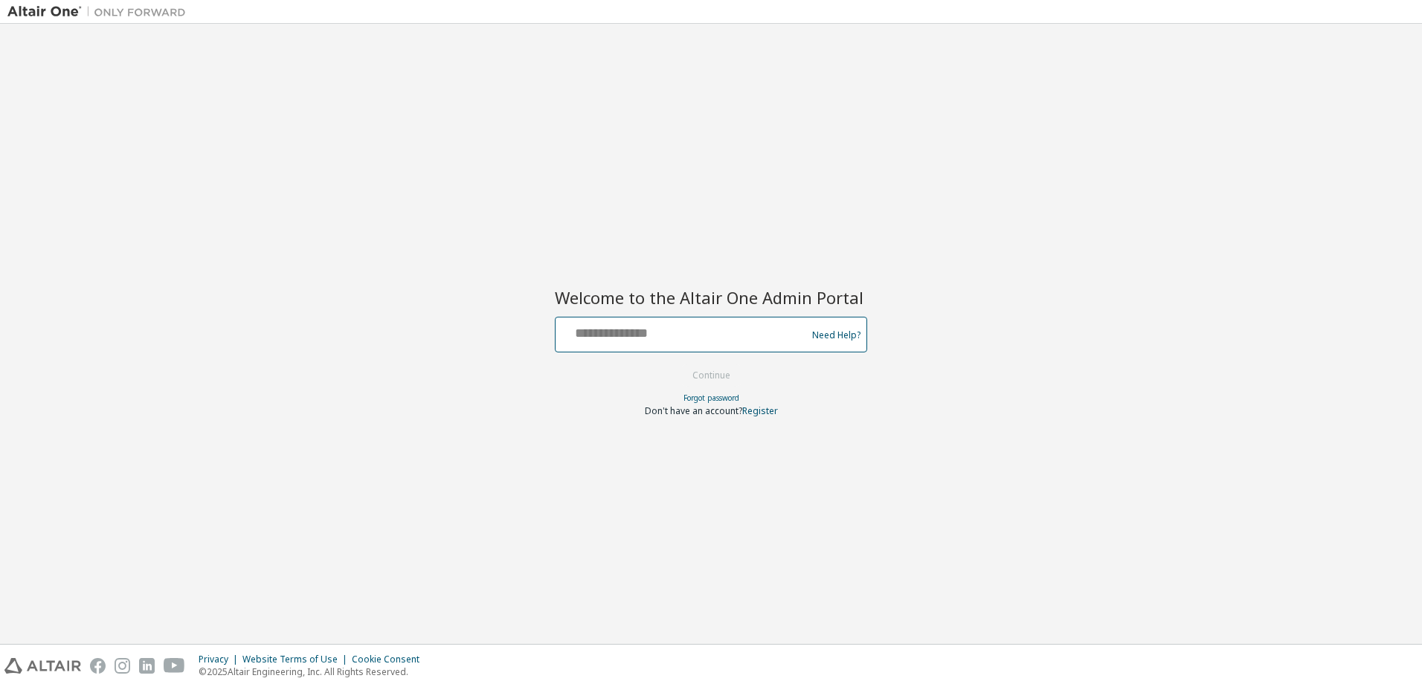
click at [664, 341] on input "text" at bounding box center [682, 332] width 243 height 22
type input "**********"
click at [690, 370] on button "Continue" at bounding box center [711, 375] width 69 height 22
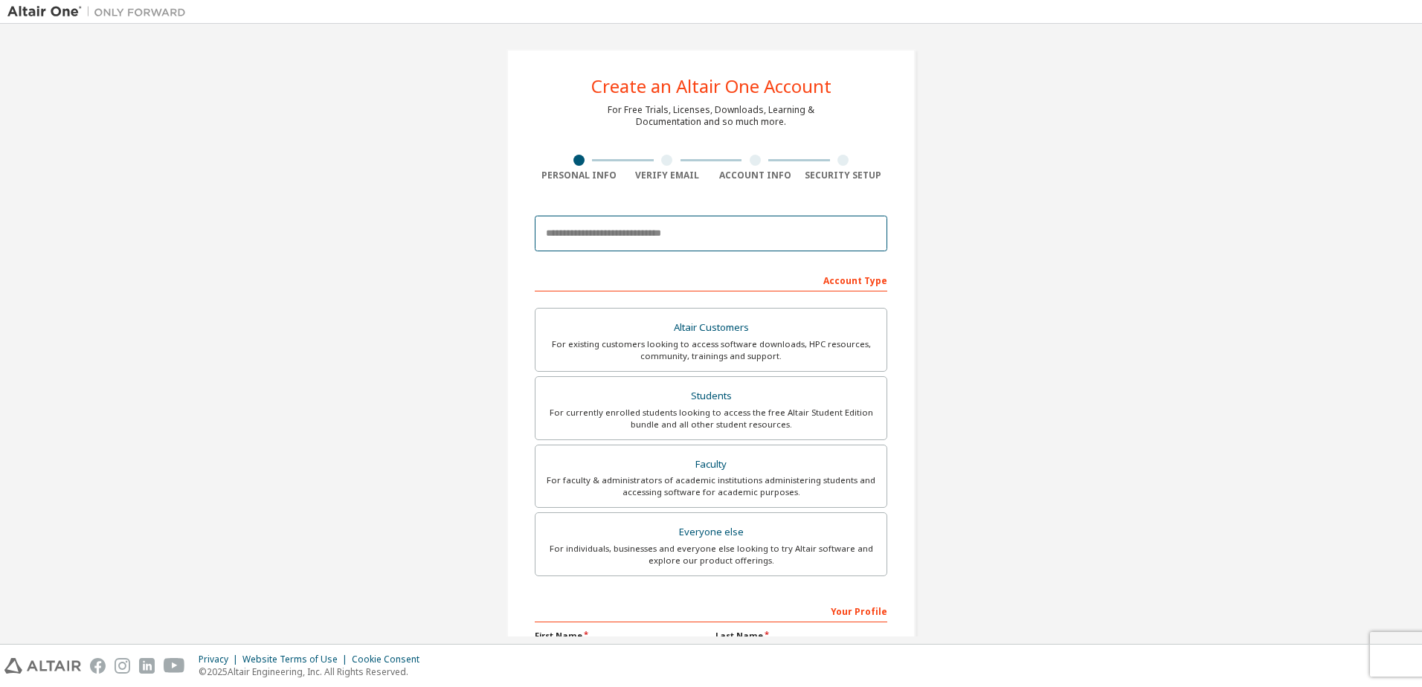
click at [658, 236] on input "email" at bounding box center [711, 234] width 353 height 36
click at [517, 286] on div "Create an Altair One Account For Free Trials, Licenses, Downloads, Learning & D…" at bounding box center [710, 425] width 409 height 752
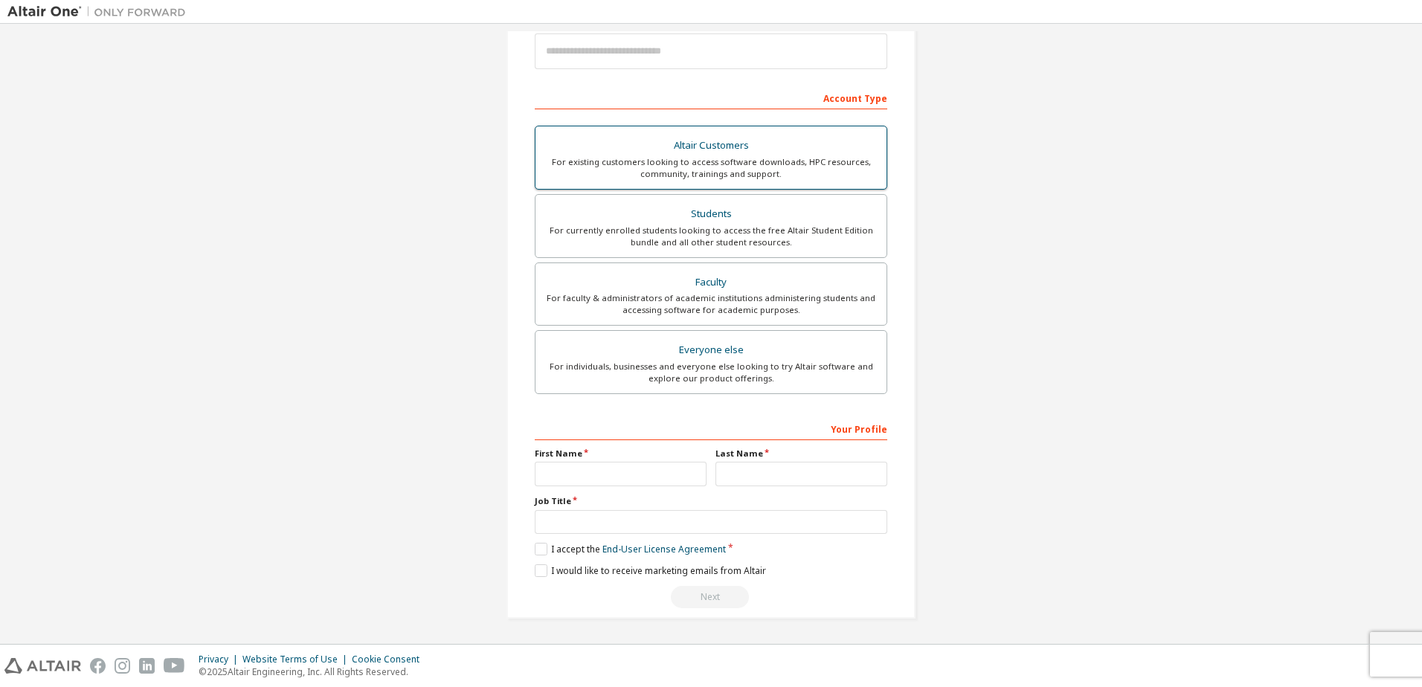
click at [608, 181] on label "Altair Customers For existing customers looking to access software downloads, H…" at bounding box center [711, 158] width 353 height 64
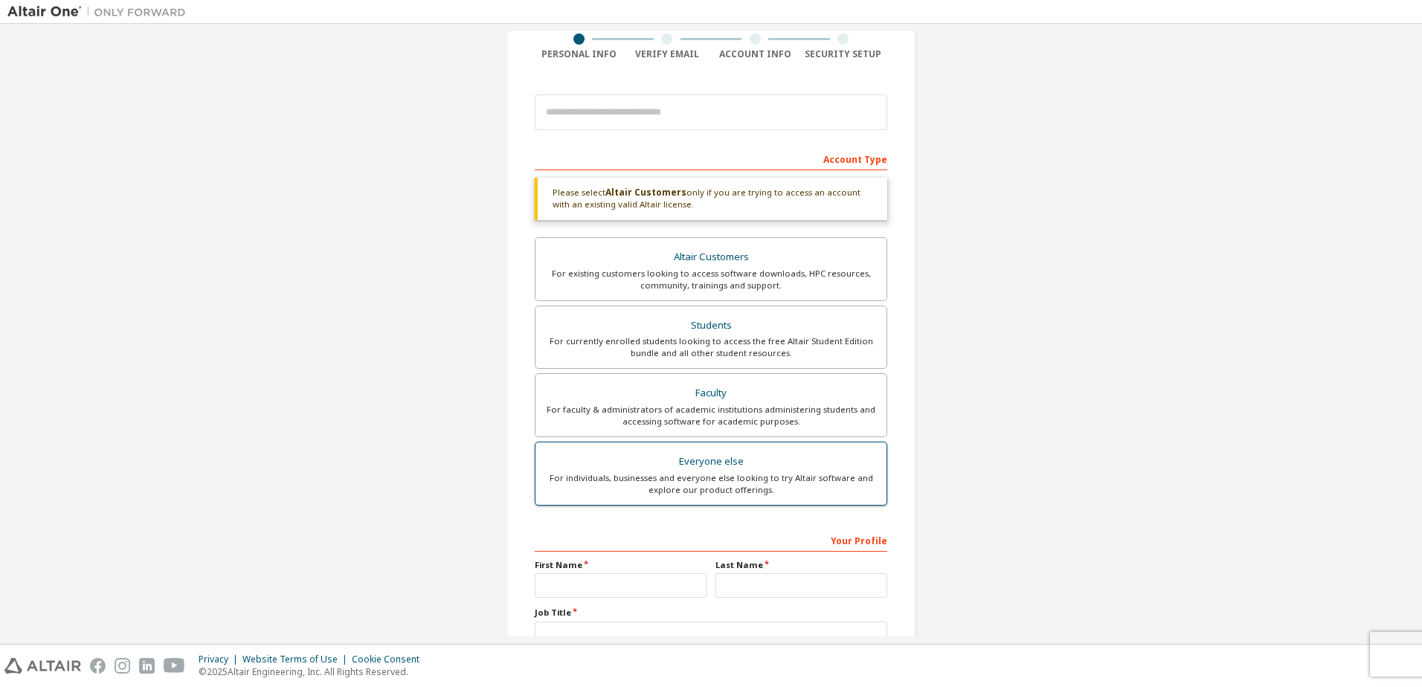
scroll to position [10, 0]
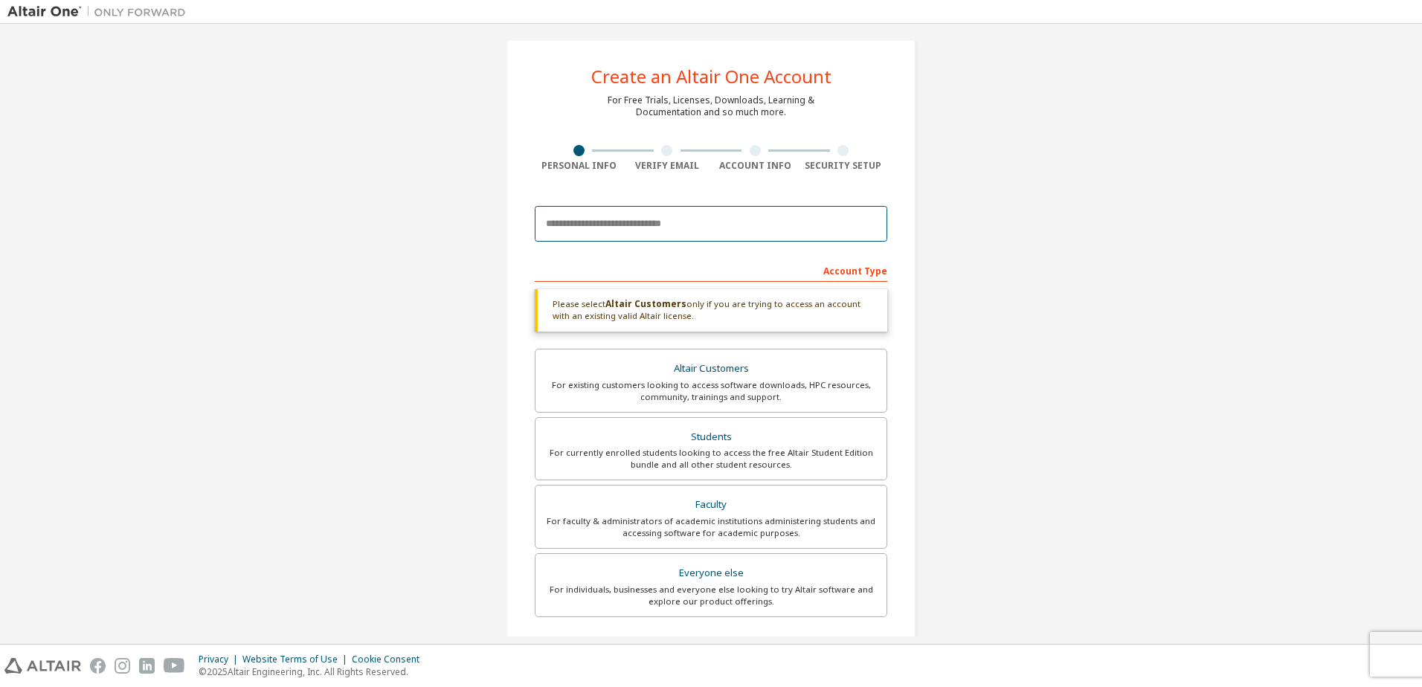
click at [645, 225] on input "email" at bounding box center [711, 224] width 353 height 36
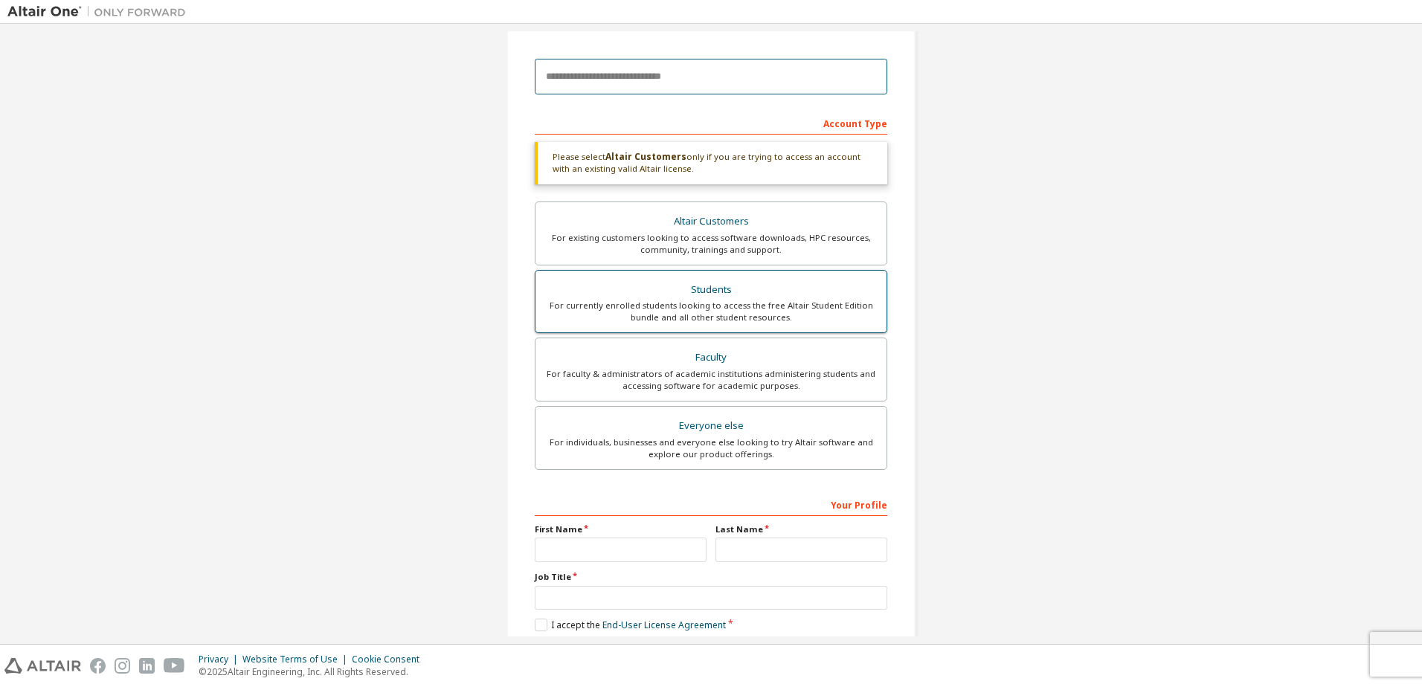
scroll to position [84, 0]
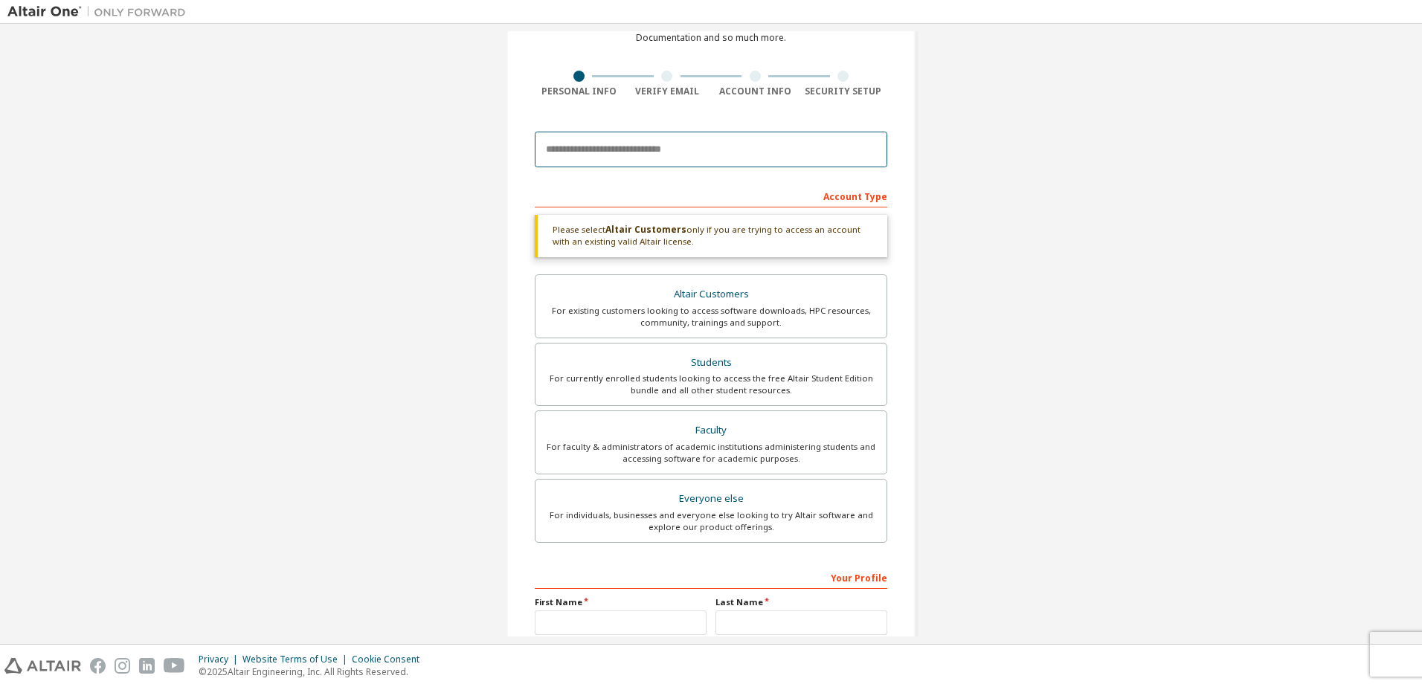
click at [664, 151] on input "email" at bounding box center [711, 150] width 353 height 36
type input "**********"
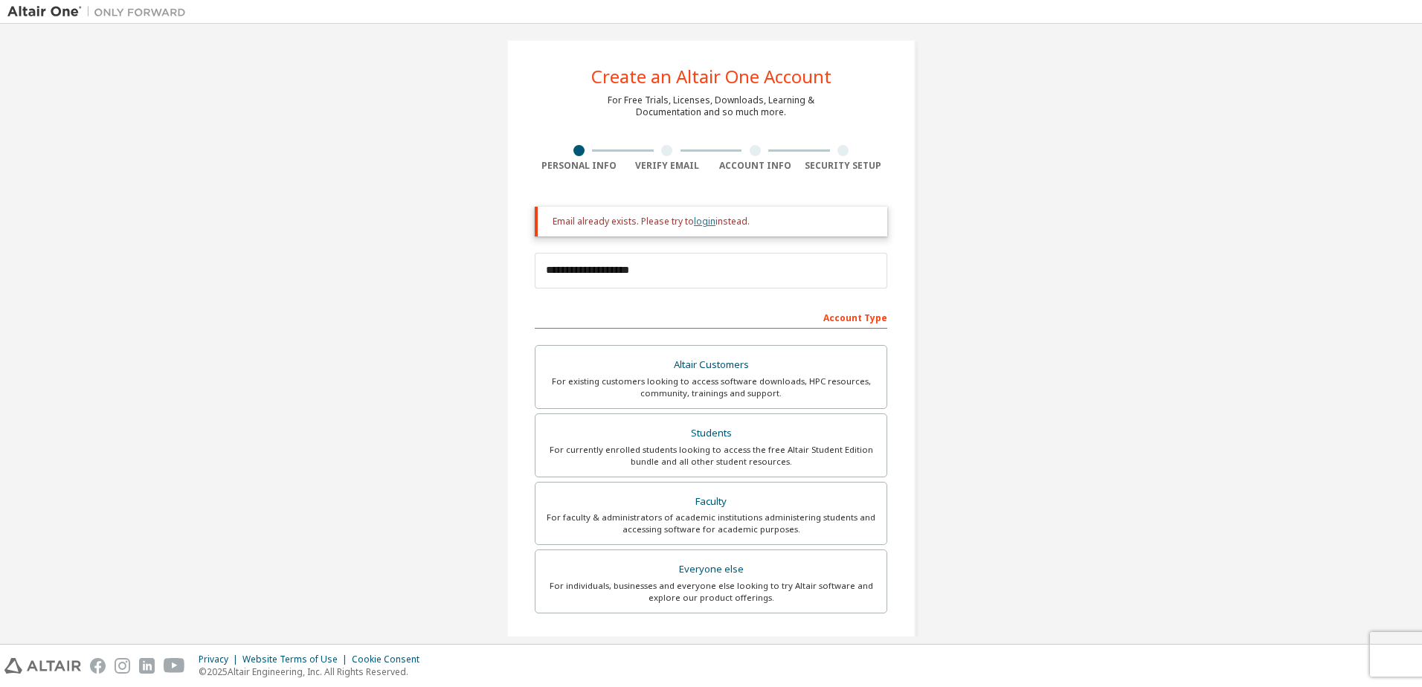
click at [697, 218] on link "login" at bounding box center [705, 221] width 22 height 13
